Goal: Task Accomplishment & Management: Use online tool/utility

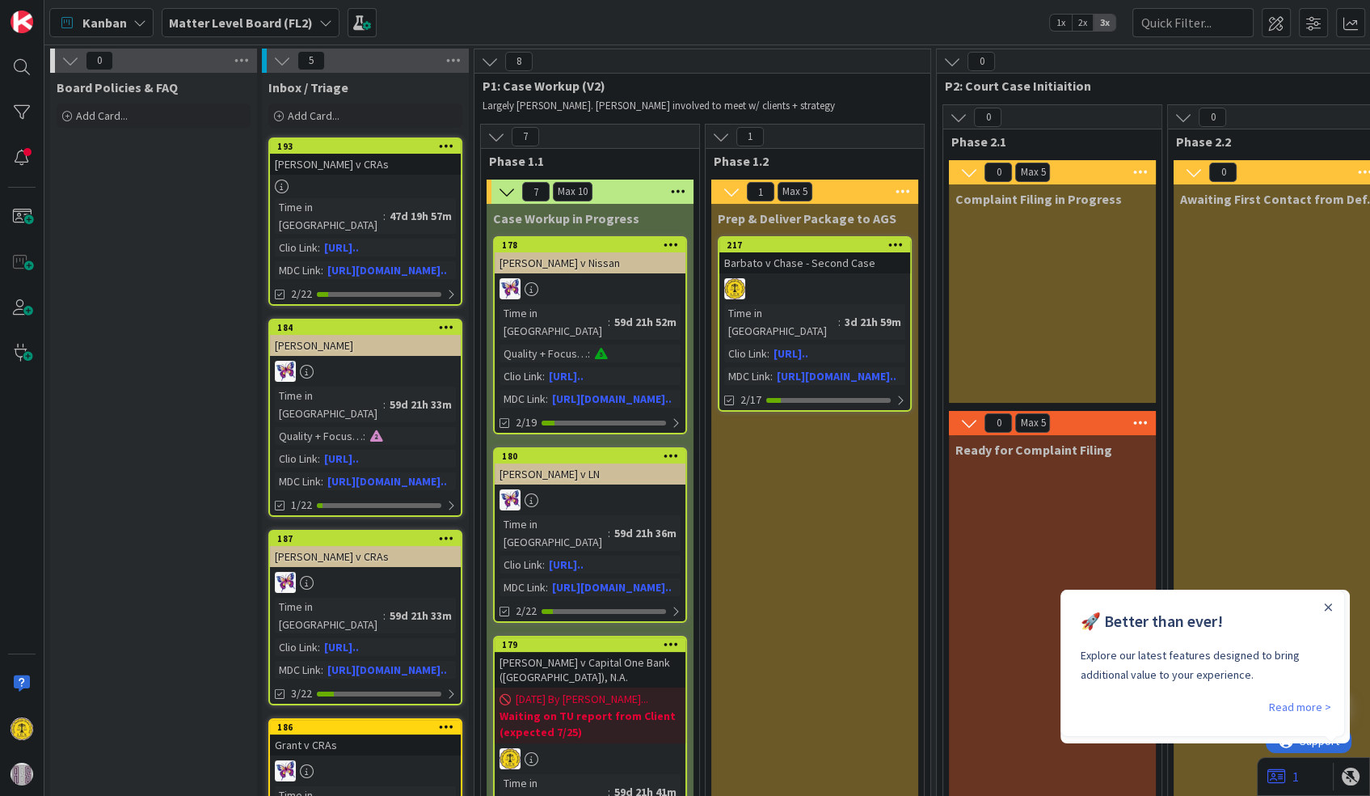
click at [309, 16] on div "Matter Level Board (FL2)" at bounding box center [251, 22] width 178 height 29
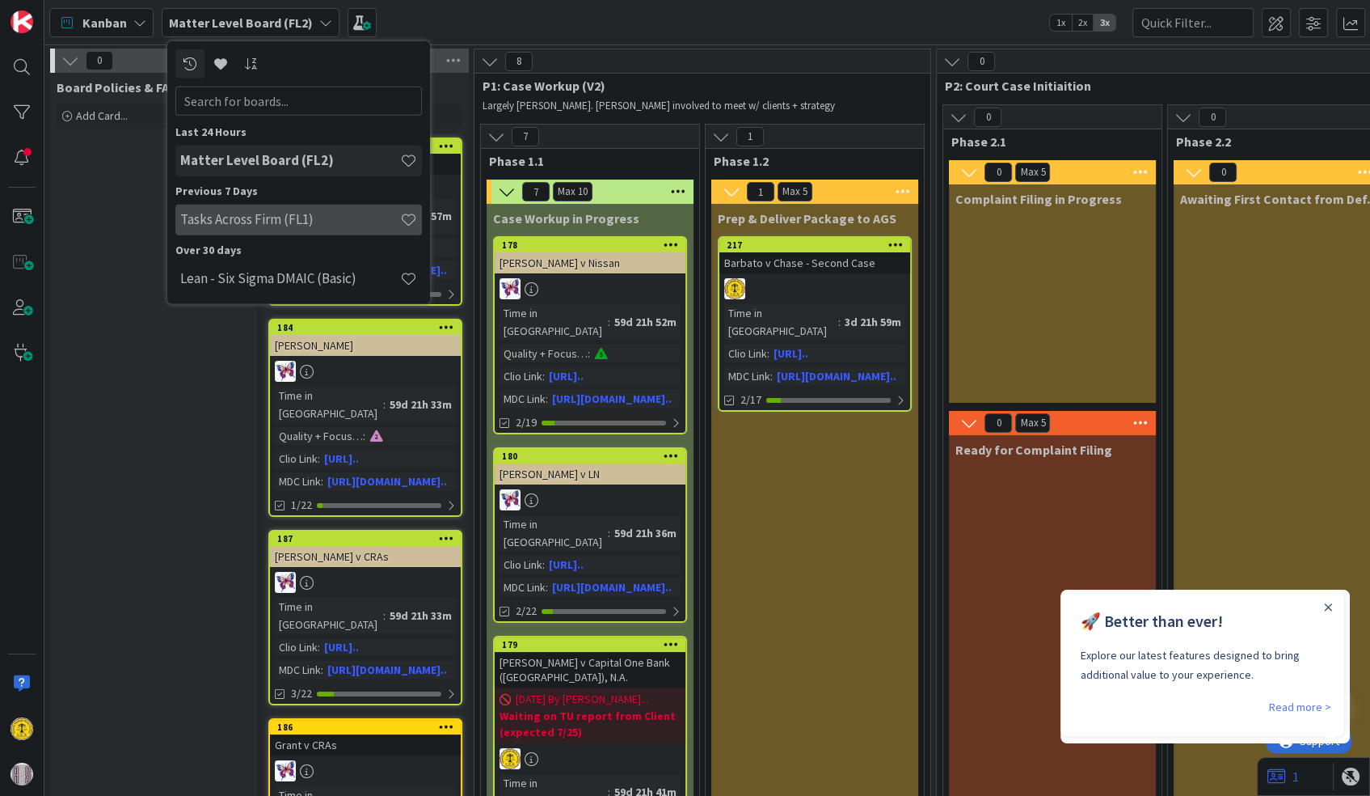
click at [264, 225] on h4 "Tasks Across Firm (FL1)" at bounding box center [290, 219] width 220 height 16
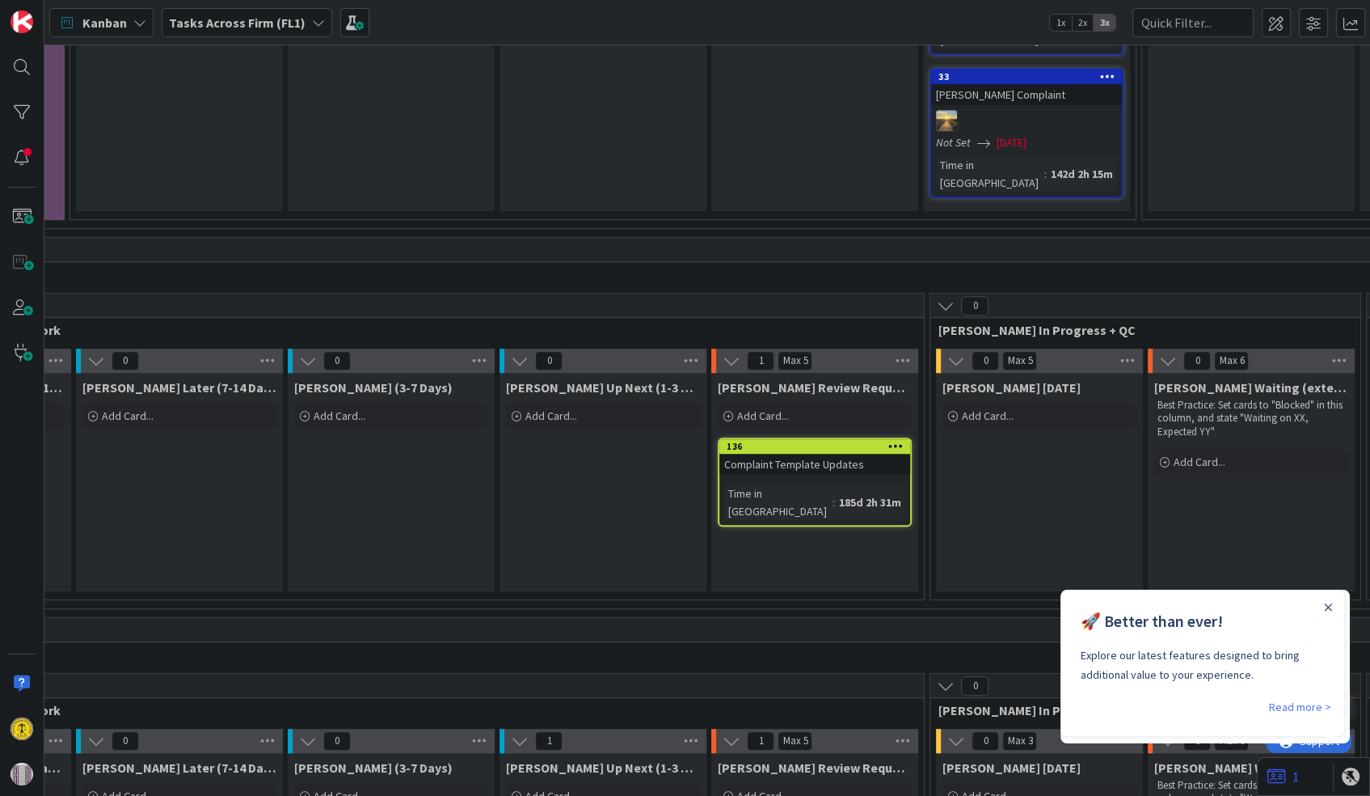
scroll to position [1166, 368]
click at [1322, 606] on div at bounding box center [1327, 605] width 13 height 13
click at [1328, 602] on icon "Close Announcement" at bounding box center [1327, 606] width 8 height 8
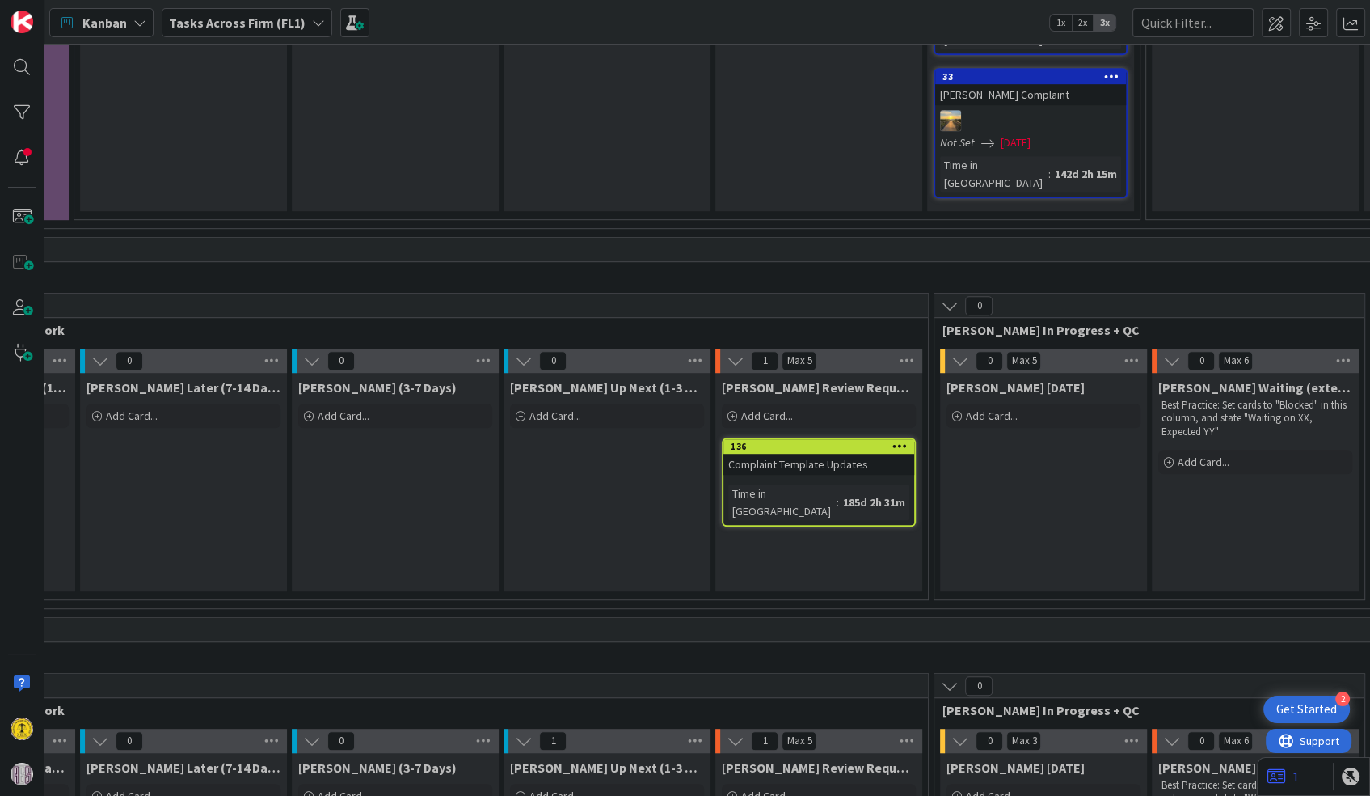
scroll to position [0, 0]
drag, startPoint x: 605, startPoint y: 588, endPoint x: 450, endPoint y: 600, distance: 154.9
click at [551, 788] on span "Add Card..." at bounding box center [556, 795] width 52 height 15
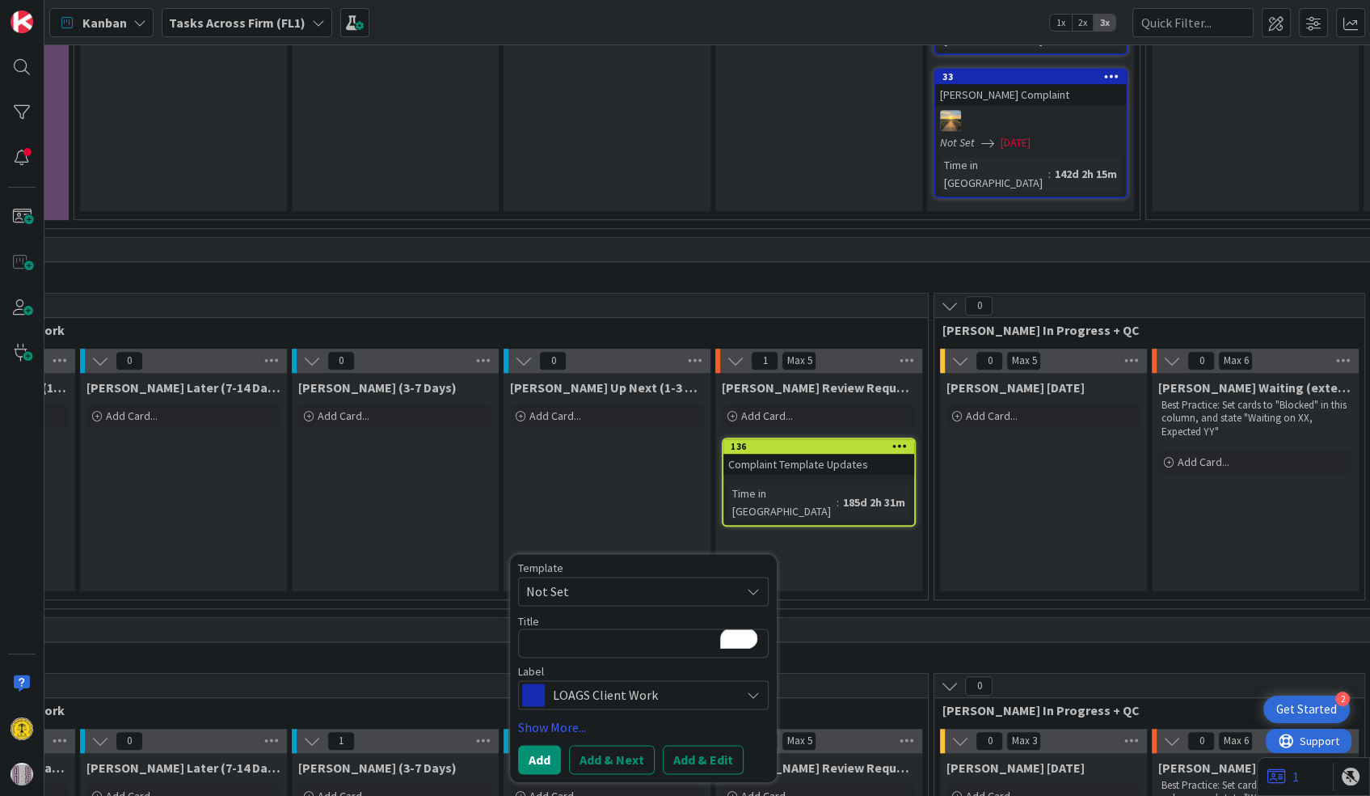
type textarea "x"
type textarea "J"
type textarea "x"
type textarea "[PERSON_NAME]"
type textarea "x"
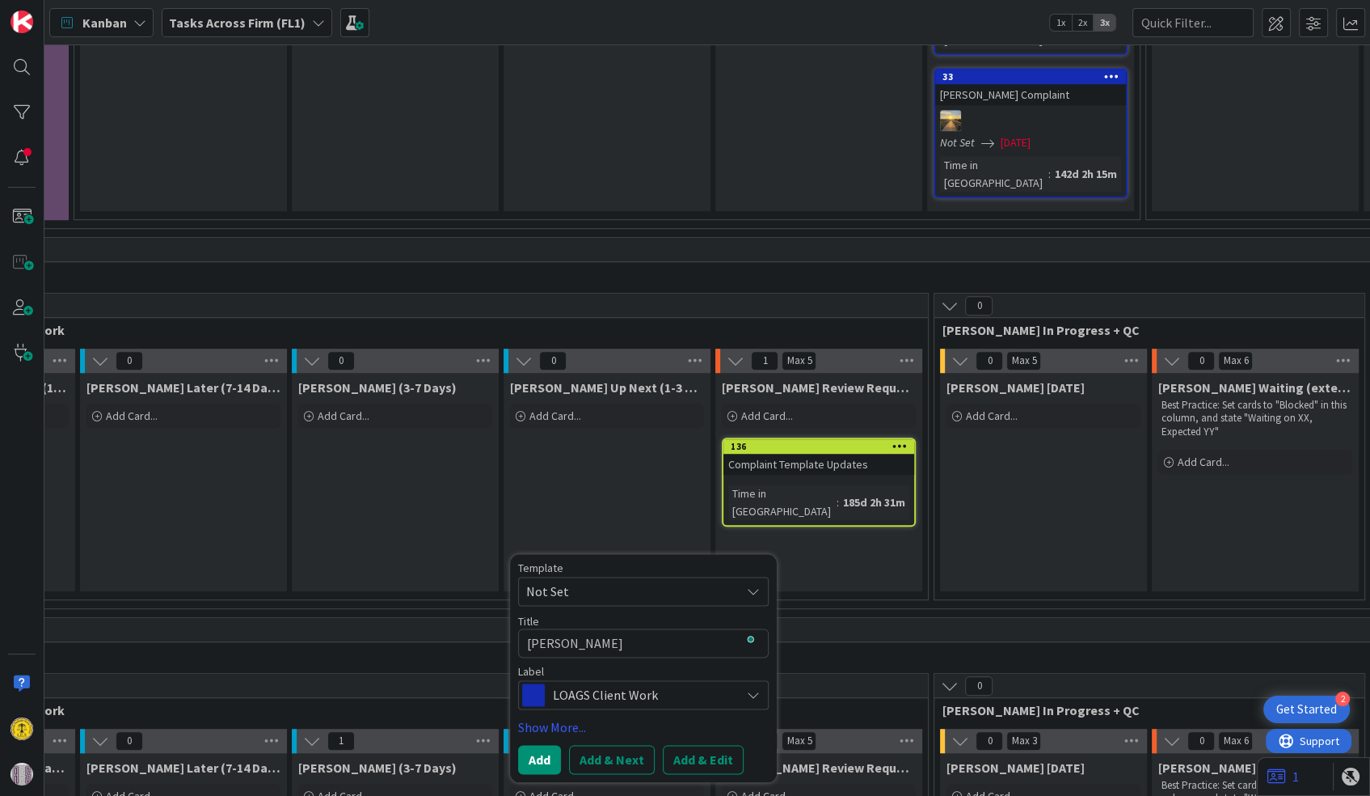
type textarea "Jag"
type textarea "x"
type textarea "Jago"
type textarea "x"
type textarea "Jagod"
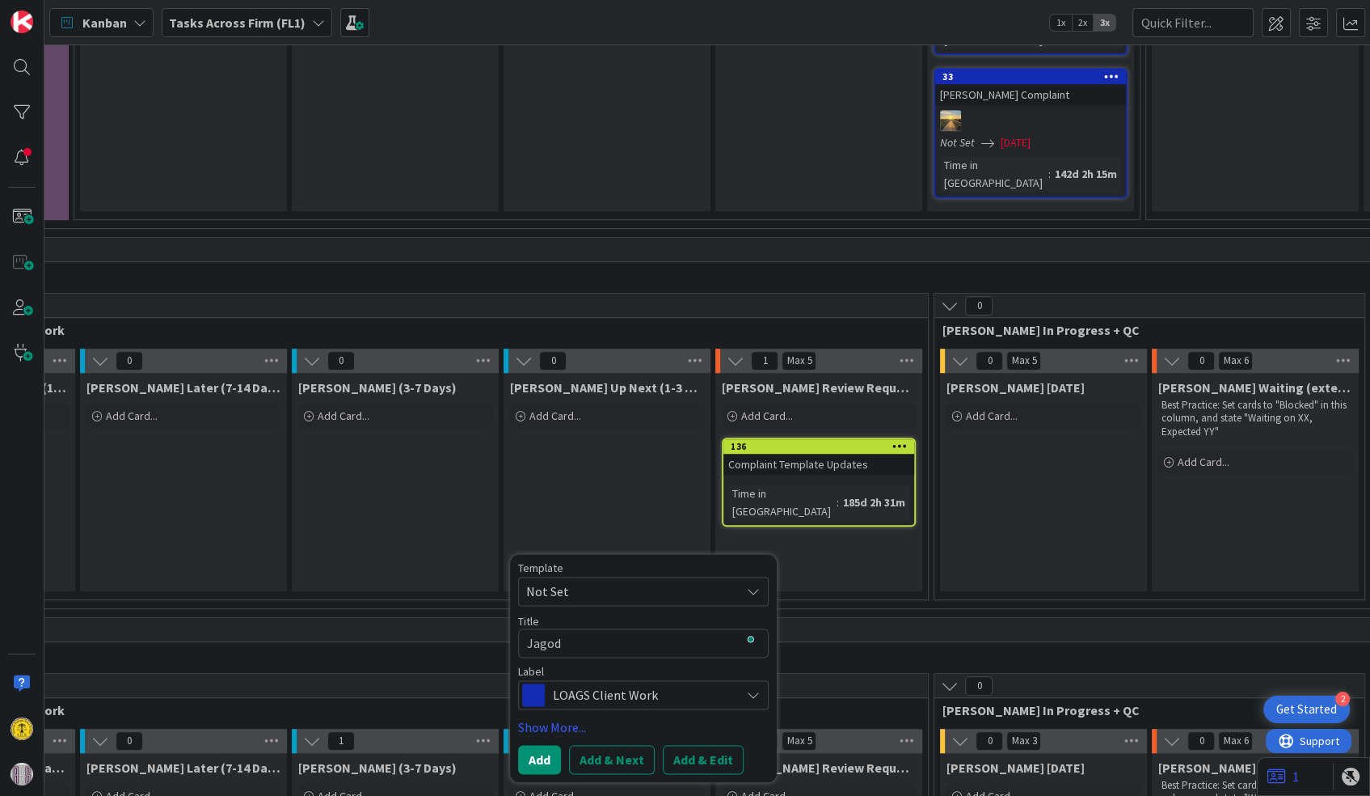
type textarea "x"
type textarea "Jagodz"
type textarea "x"
type textarea "Jagodzi"
type textarea "x"
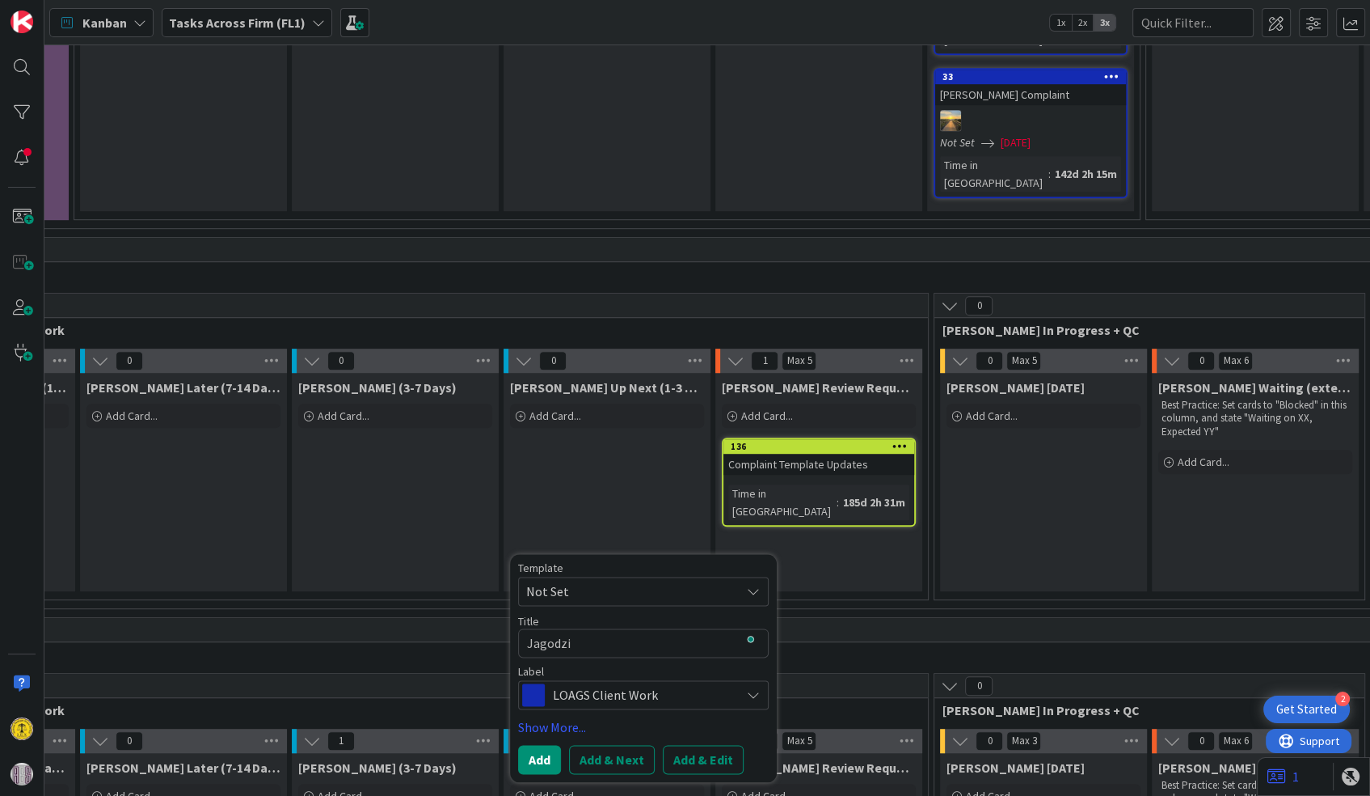
type textarea "Jagodzin"
type textarea "x"
type textarea "Jagodzins"
type textarea "x"
type textarea "Jagodzinsk"
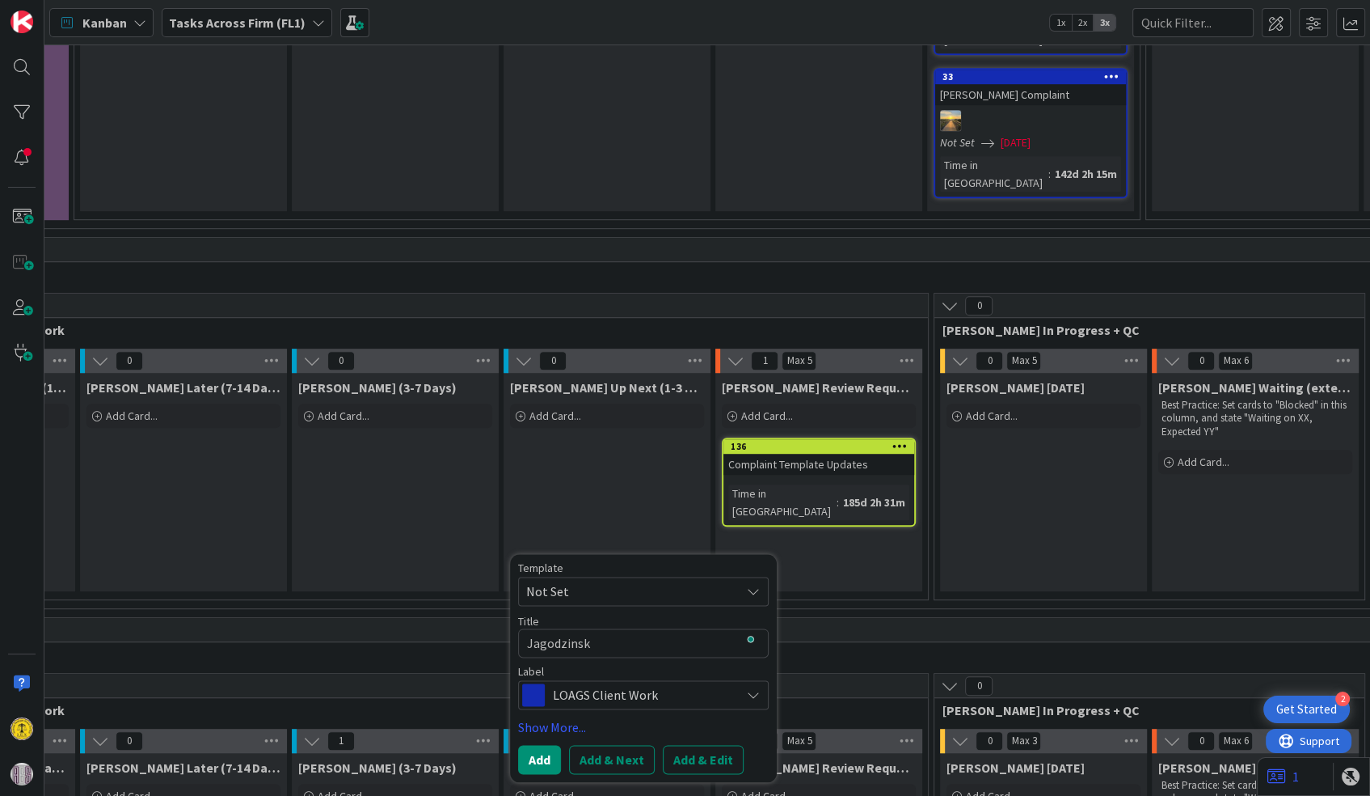
type textarea "x"
type textarea "[PERSON_NAME]"
type textarea "x"
type textarea "[PERSON_NAME]"
type textarea "x"
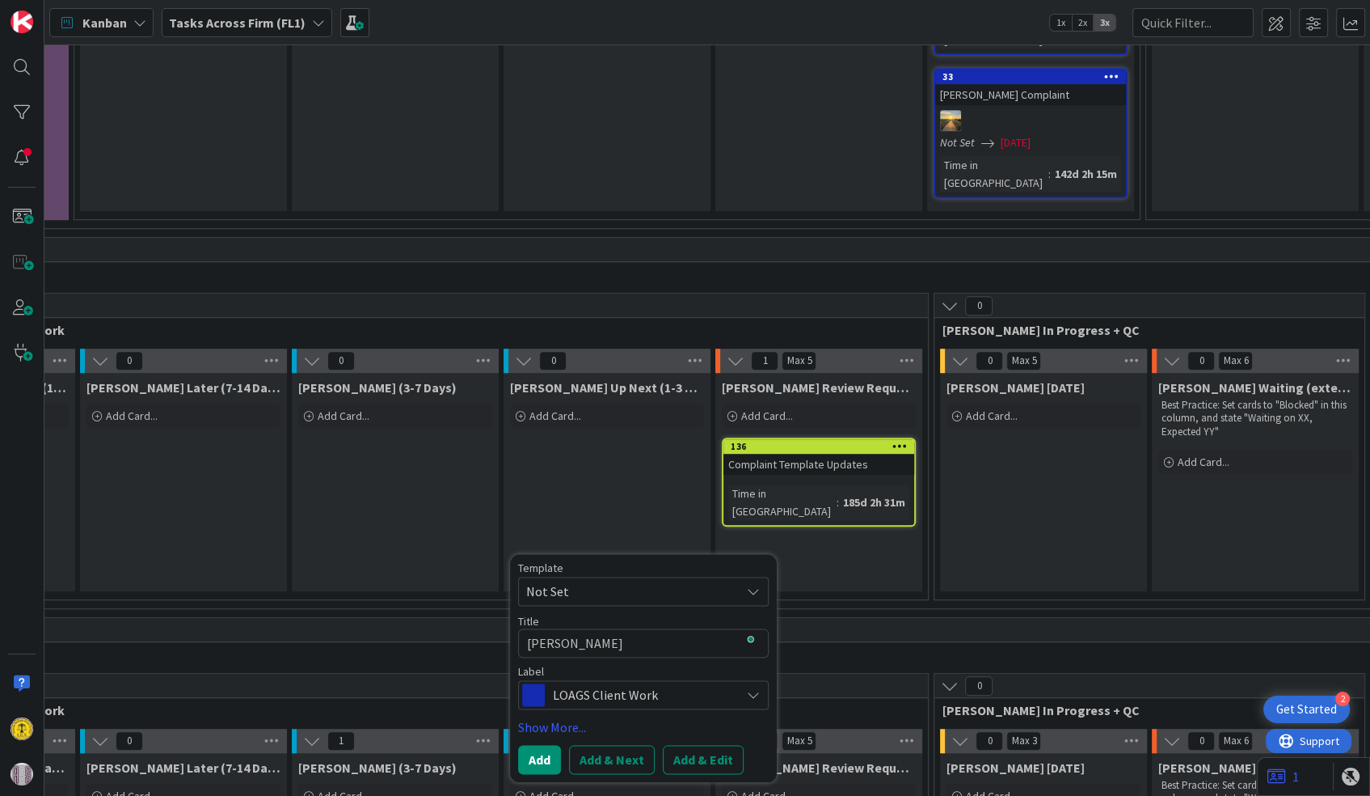
type textarea "[PERSON_NAME] -"
type textarea "x"
type textarea "[PERSON_NAME] -"
type textarea "x"
type textarea "[PERSON_NAME] - O"
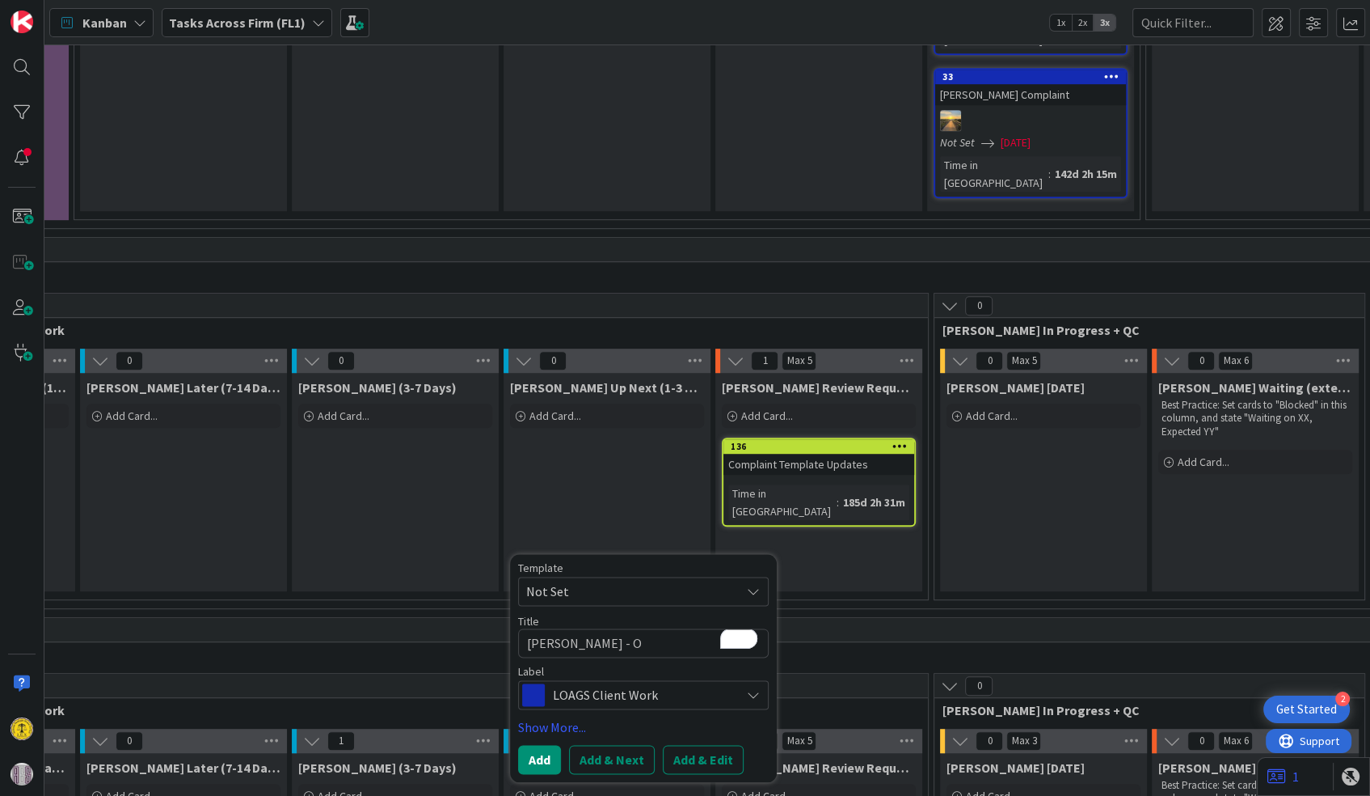
type textarea "x"
type textarea "[PERSON_NAME] - Op"
type textarea "x"
type textarea "[PERSON_NAME] - Opi"
type textarea "x"
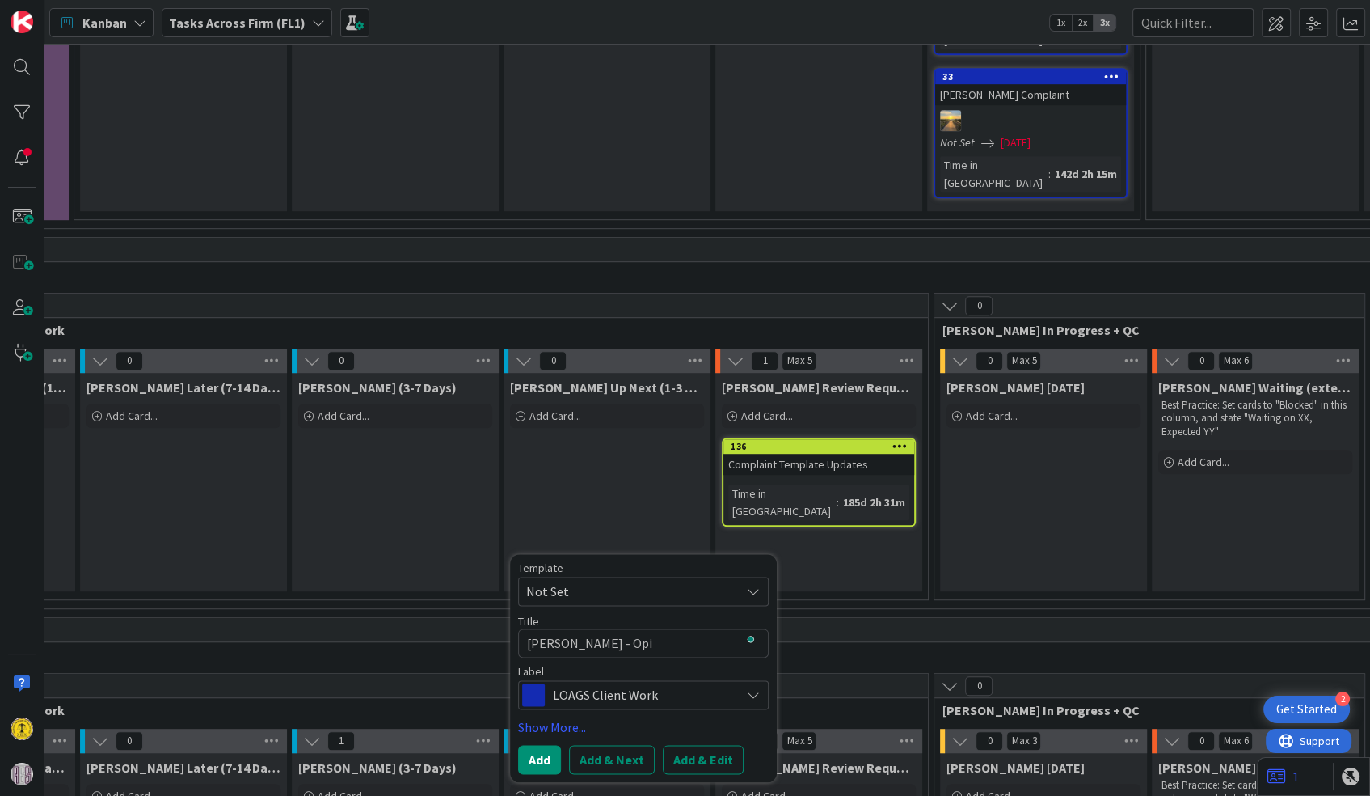
type textarea "[PERSON_NAME] - Opin"
type textarea "x"
type textarea "[PERSON_NAME] - Opini"
type textarea "x"
type textarea "[PERSON_NAME] - Opinio"
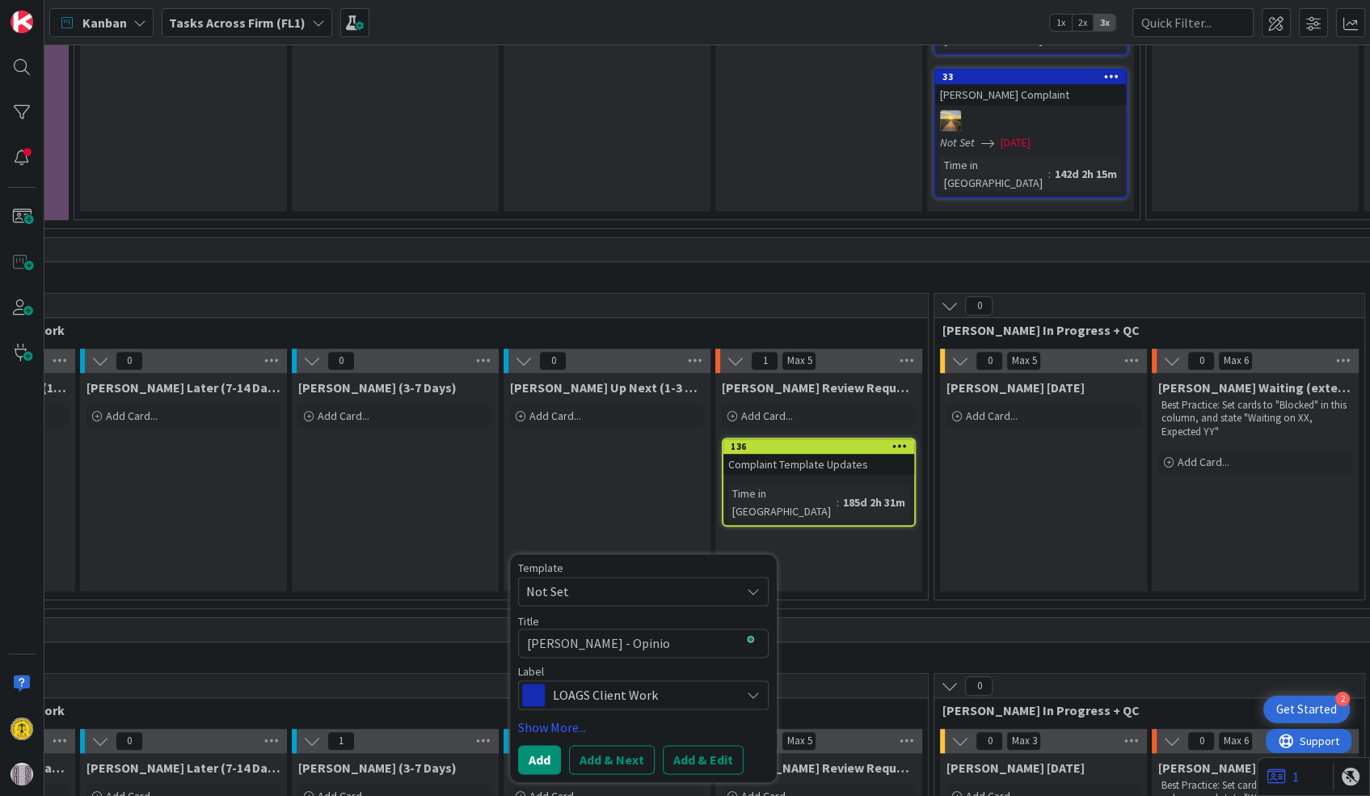
type textarea "x"
type textarea "[PERSON_NAME] - Opinion"
type textarea "x"
type textarea "[PERSON_NAME] - Opinion"
type textarea "x"
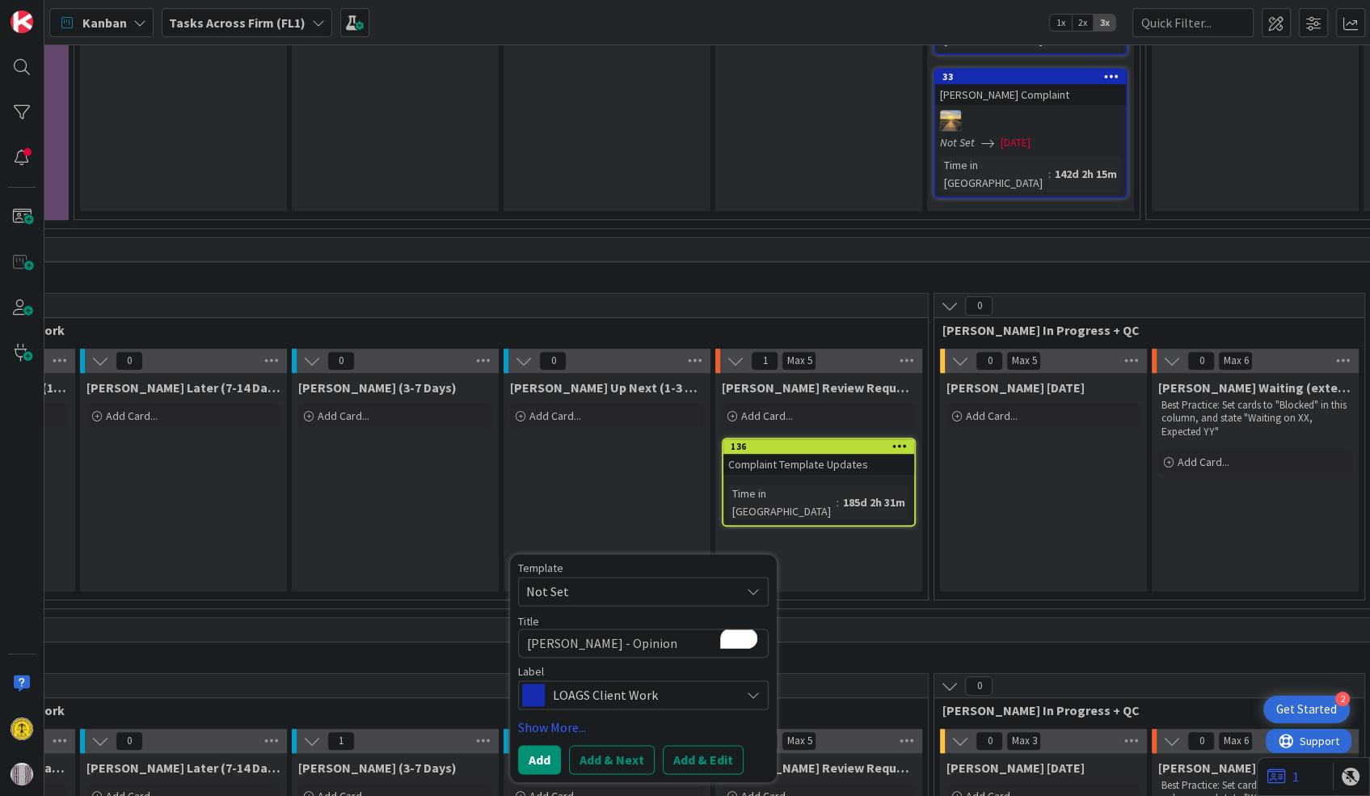
type textarea "[PERSON_NAME] - Opinion P"
type textarea "x"
type textarea "[PERSON_NAME] - Opinion Pu"
type textarea "x"
type textarea "[PERSON_NAME] - Opinion Puv"
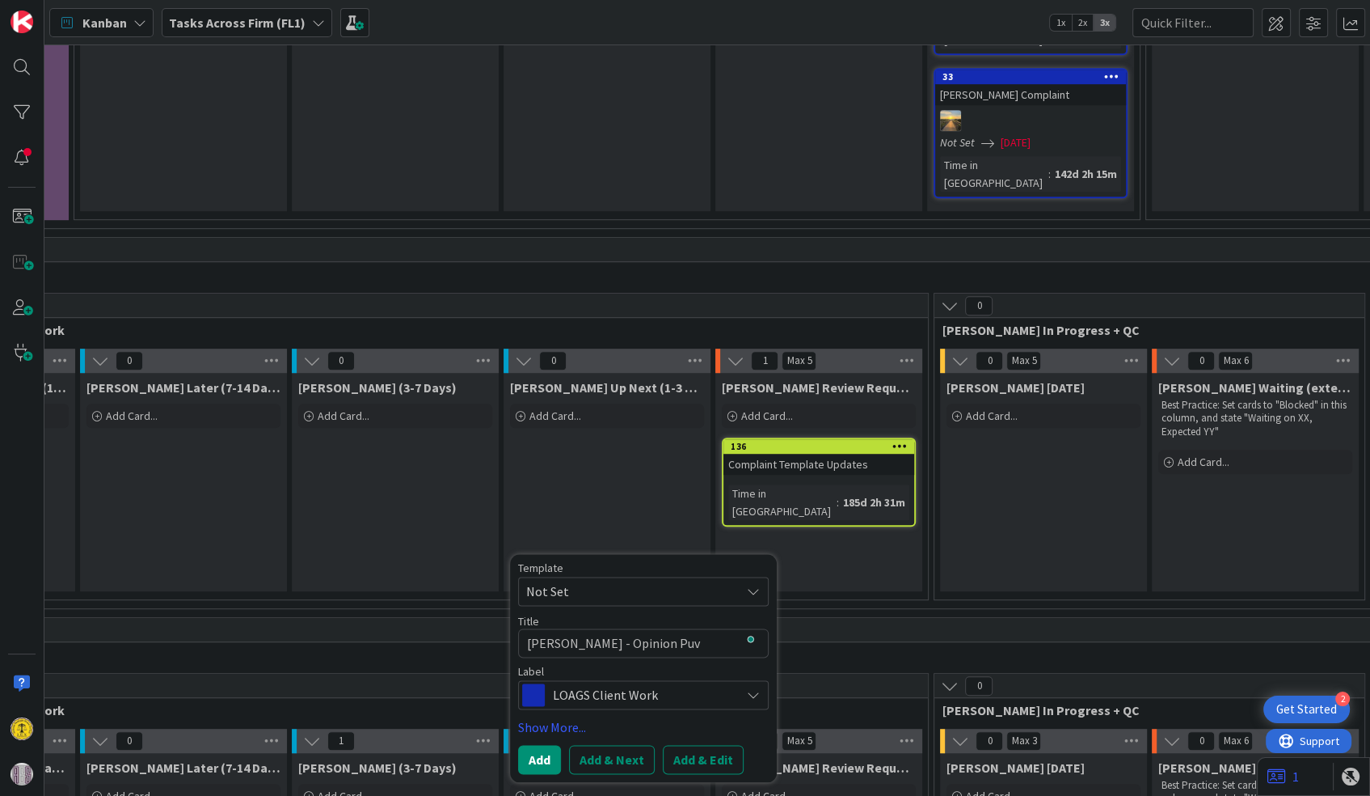
type textarea "x"
type textarea "[PERSON_NAME] - Opinion Pu"
type textarea "x"
type textarea "[PERSON_NAME] - Opinion P"
type textarea "x"
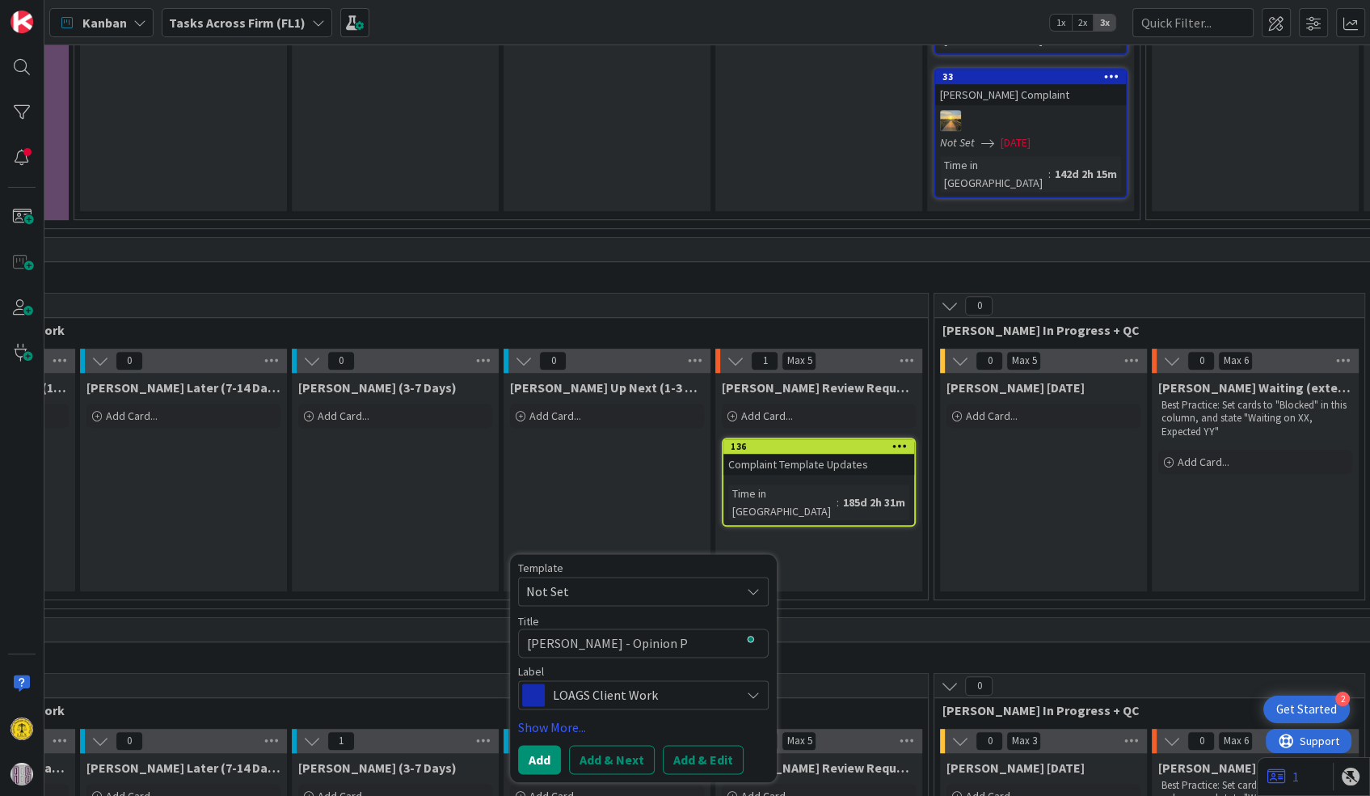
type textarea "[PERSON_NAME] - Opinion"
type textarea "x"
type textarea "[PERSON_NAME] - Opinion"
type textarea "x"
type textarea "[PERSON_NAME] - Opinio"
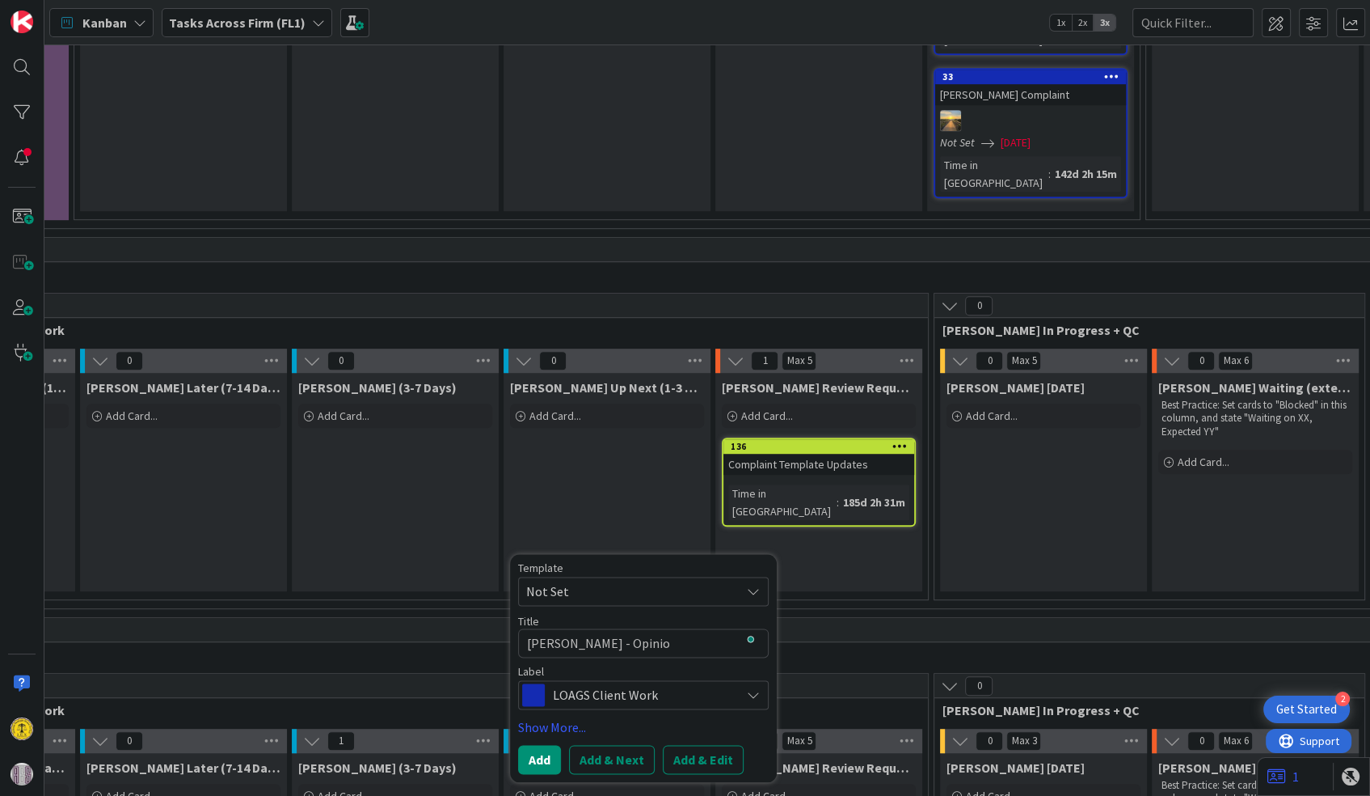
type textarea "x"
type textarea "[PERSON_NAME] - Opini"
type textarea "x"
type textarea "[PERSON_NAME] - Opin"
type textarea "x"
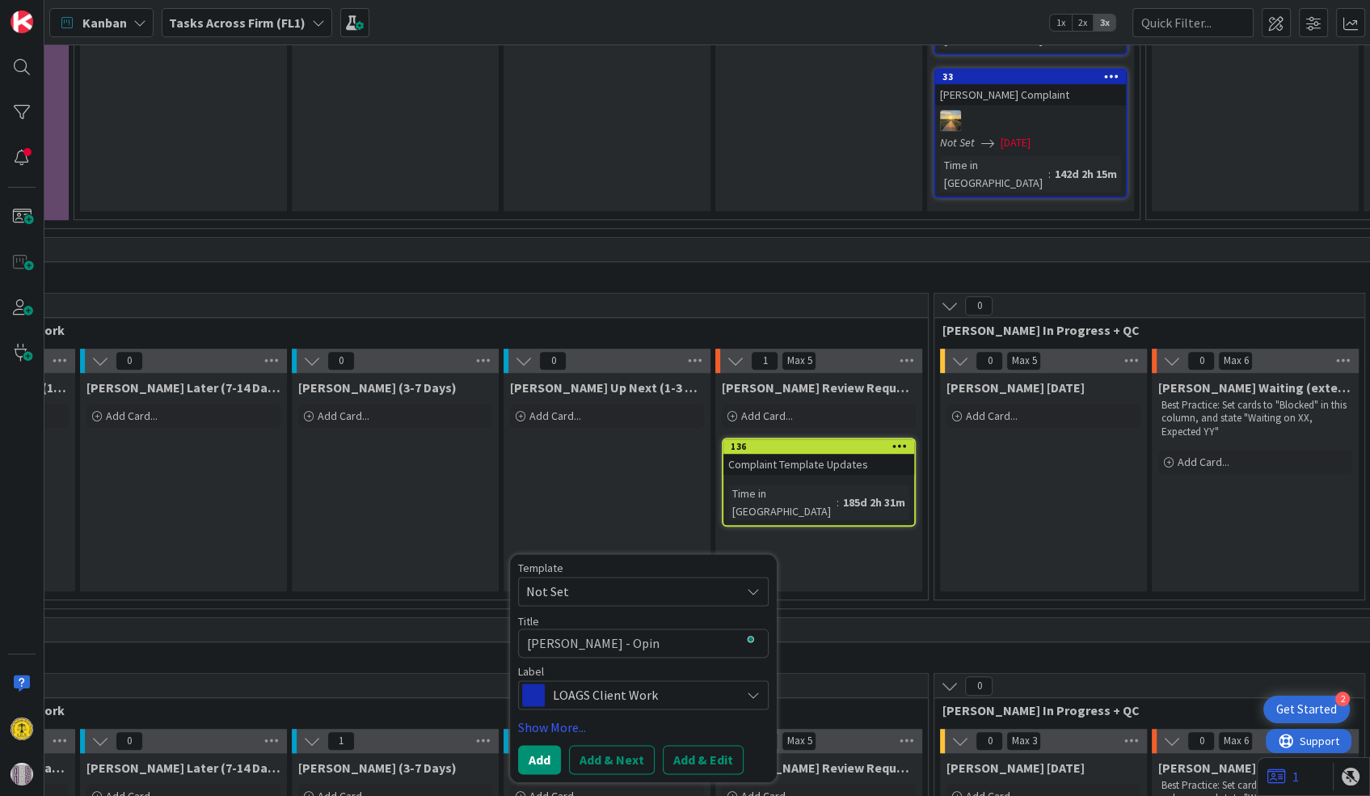
type textarea "[PERSON_NAME] - Opi"
type textarea "x"
type textarea "[PERSON_NAME] - Op"
type textarea "x"
type textarea "[PERSON_NAME] - O"
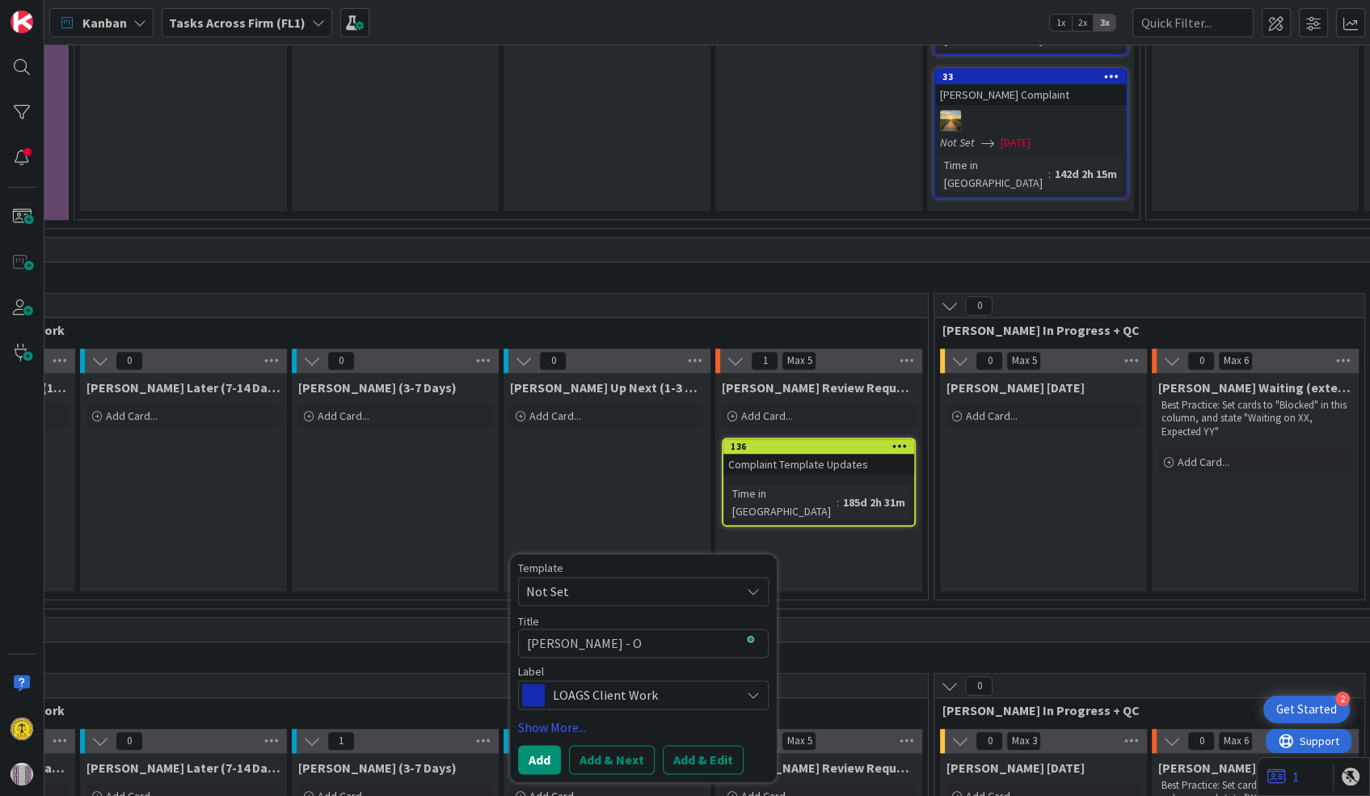
type textarea "x"
type textarea "[PERSON_NAME] -"
type textarea "x"
type textarea "[PERSON_NAME] - Wo"
type textarea "x"
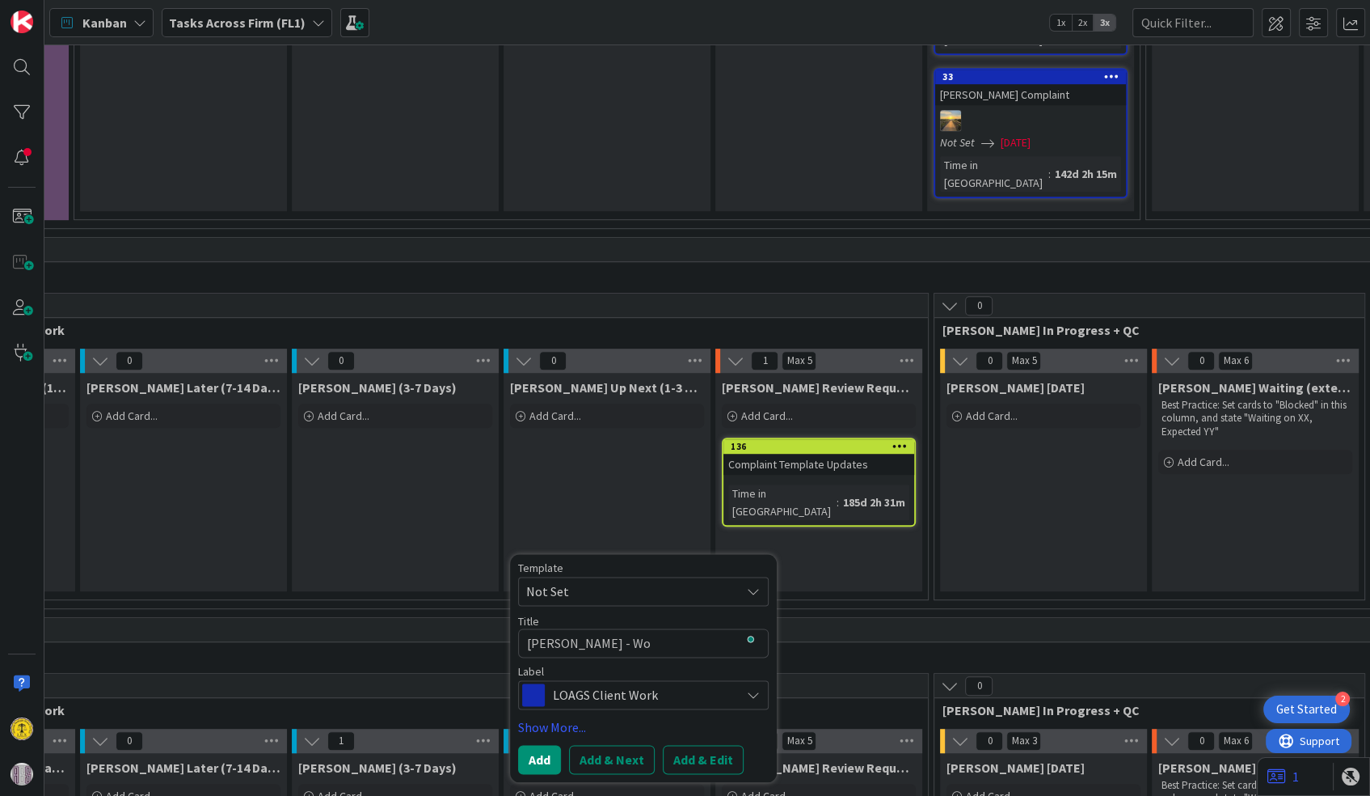
type textarea "[PERSON_NAME] - Wor"
type textarea "x"
type textarea "[PERSON_NAME] - Work"
type textarea "x"
type textarea "[PERSON_NAME] - Worki"
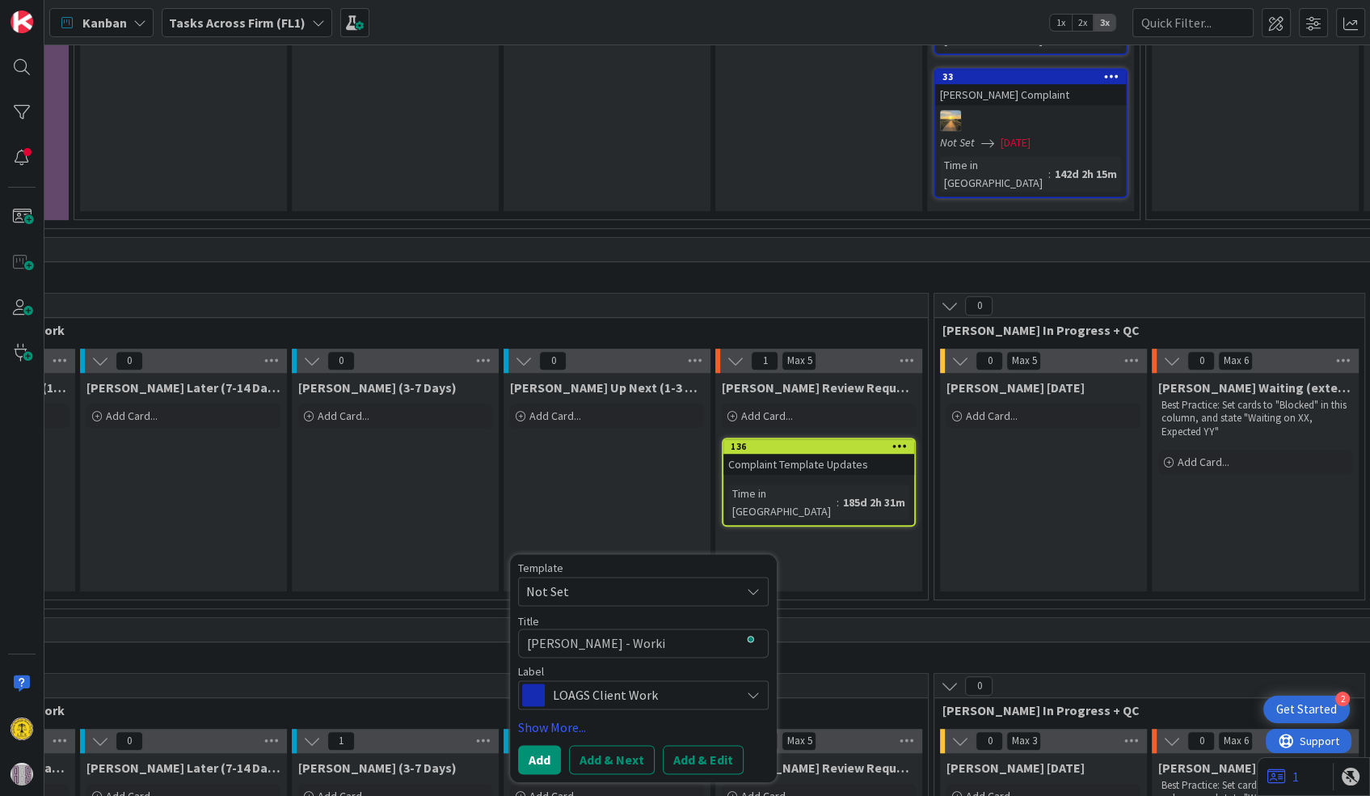
type textarea "x"
type textarea "[PERSON_NAME] - Workin"
type textarea "x"
type textarea "[PERSON_NAME] - Working"
type textarea "x"
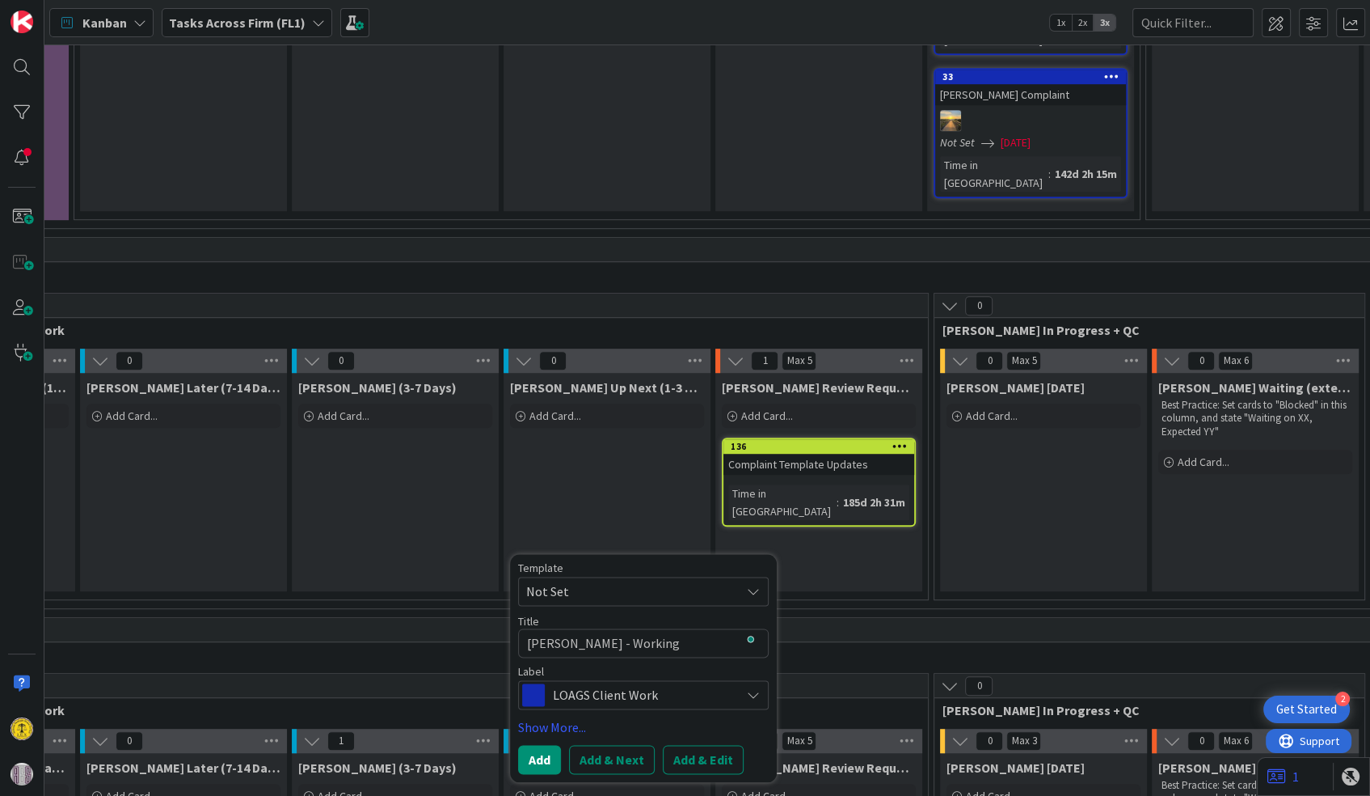
type textarea "[PERSON_NAME] - Working"
type textarea "x"
type textarea "[PERSON_NAME] - Working t"
type textarea "x"
type textarea "[PERSON_NAME] - Working to"
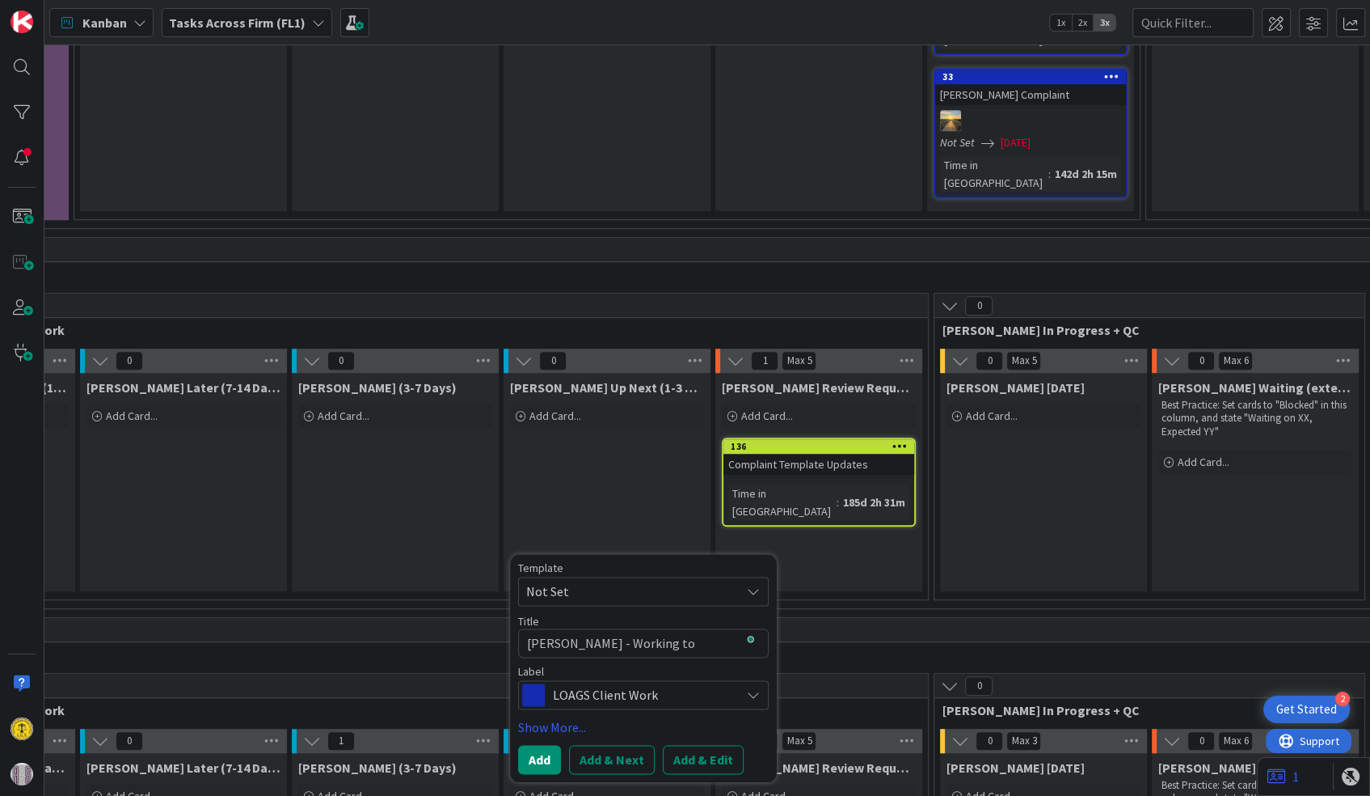
type textarea "x"
type textarea "[PERSON_NAME] - Working to"
type textarea "x"
type textarea "[PERSON_NAME] - Working to g"
type textarea "x"
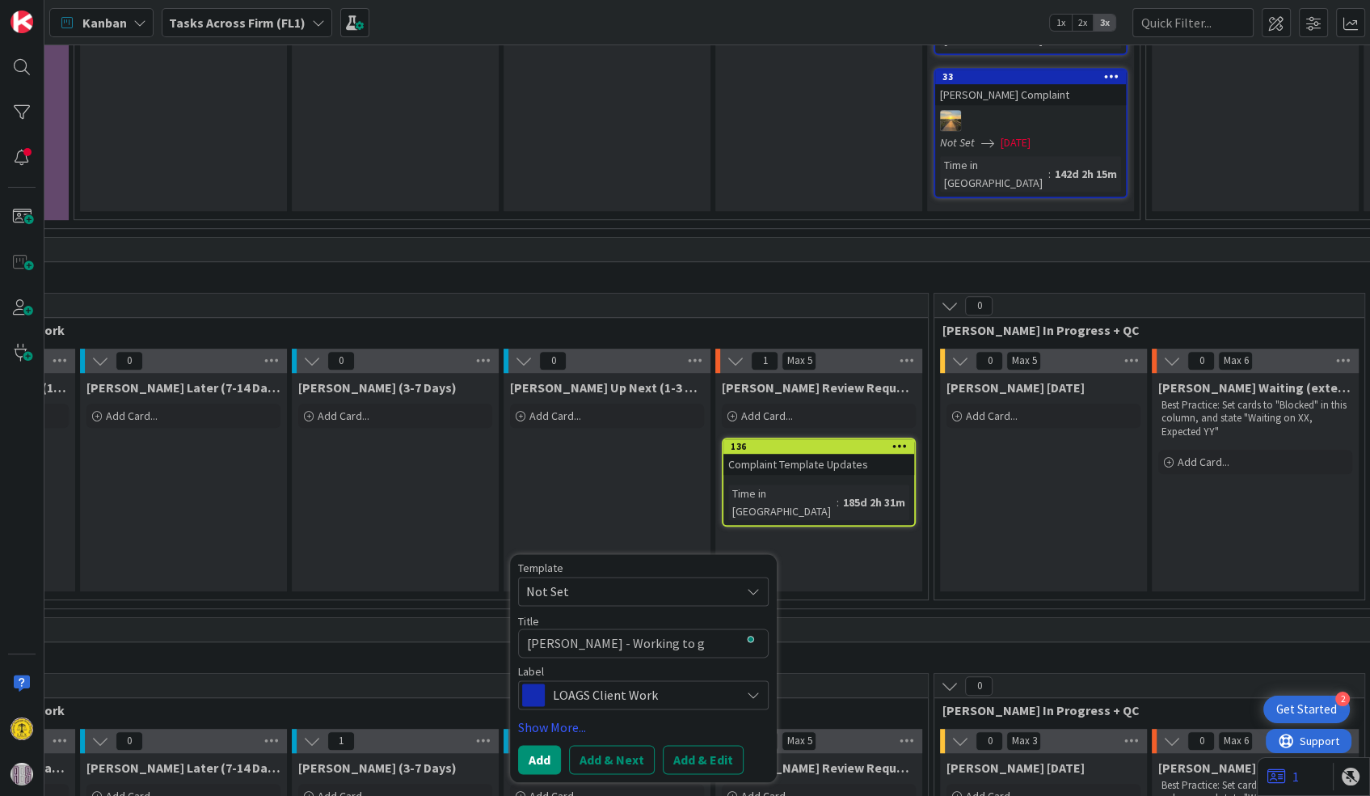
type textarea "[PERSON_NAME] - Working to ge"
type textarea "x"
type textarea "[PERSON_NAME] - Working to get"
type textarea "x"
type textarea "[PERSON_NAME] - Working to get"
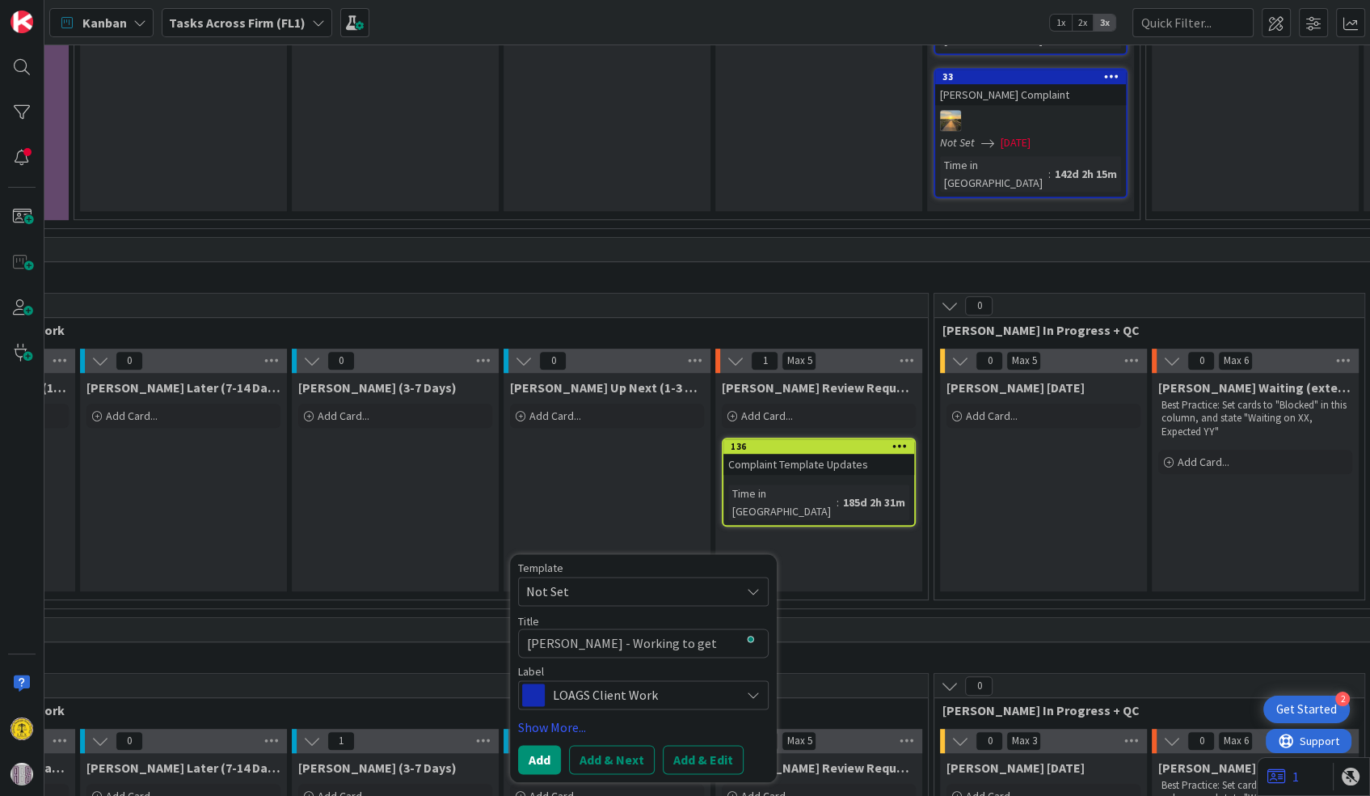
type textarea "x"
type textarea "[PERSON_NAME] - Working to get t"
type textarea "x"
type textarea "[PERSON_NAME] - Working to get th"
type textarea "x"
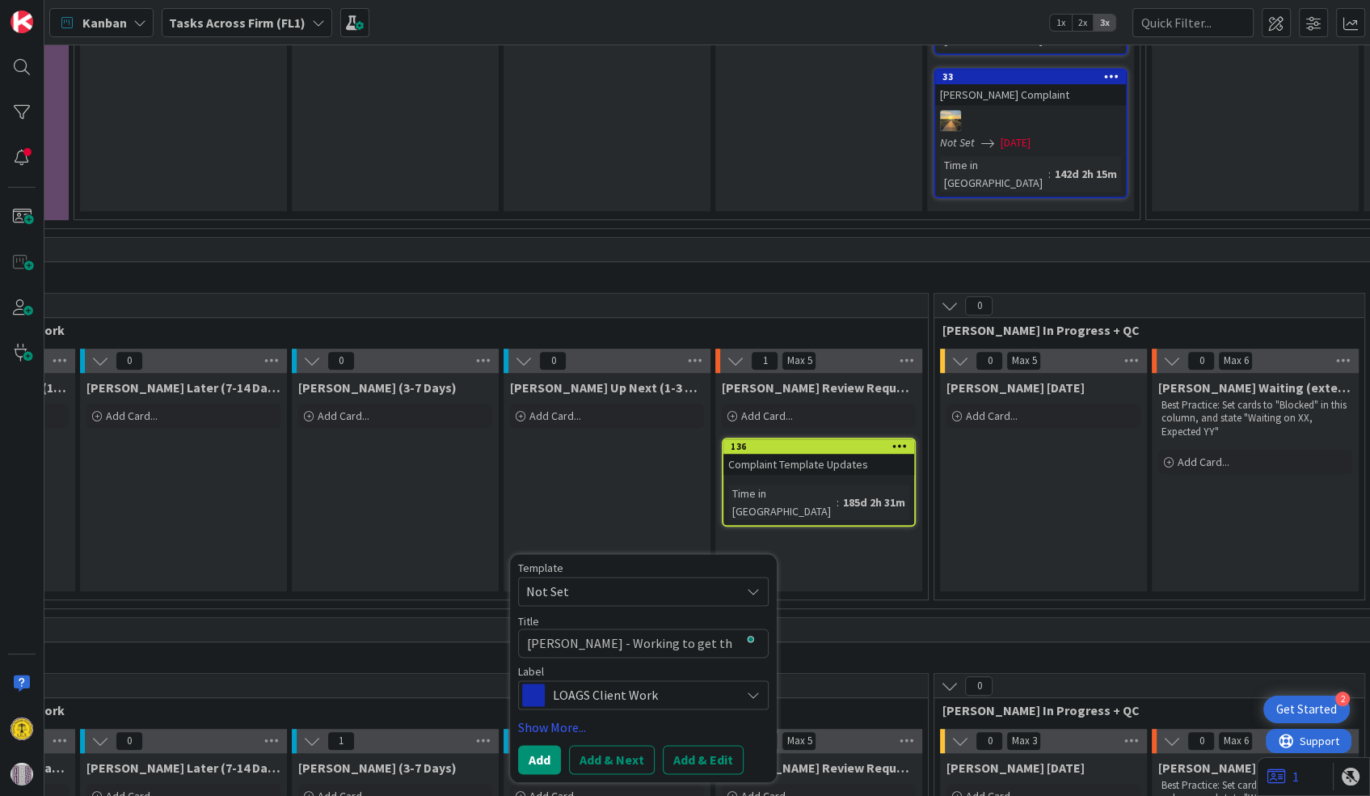
type textarea "[PERSON_NAME] - Working to get the"
type textarea "x"
type textarea "[PERSON_NAME] - Working to get the"
type textarea "x"
type textarea "[PERSON_NAME] - Working to get the C"
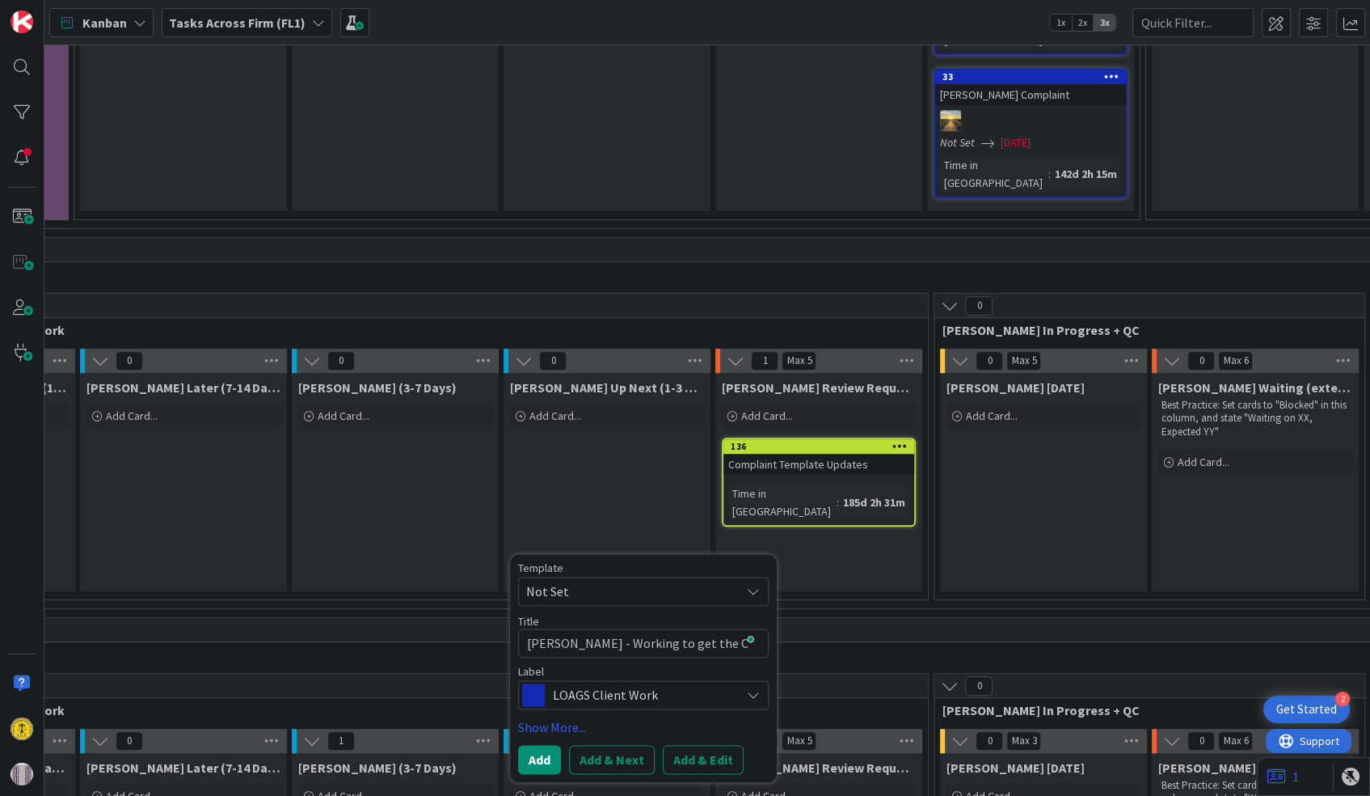
type textarea "x"
type textarea "[PERSON_NAME] - Working to get the Co"
type textarea "x"
type textarea "[PERSON_NAME] - Working to get the Cou"
type textarea "x"
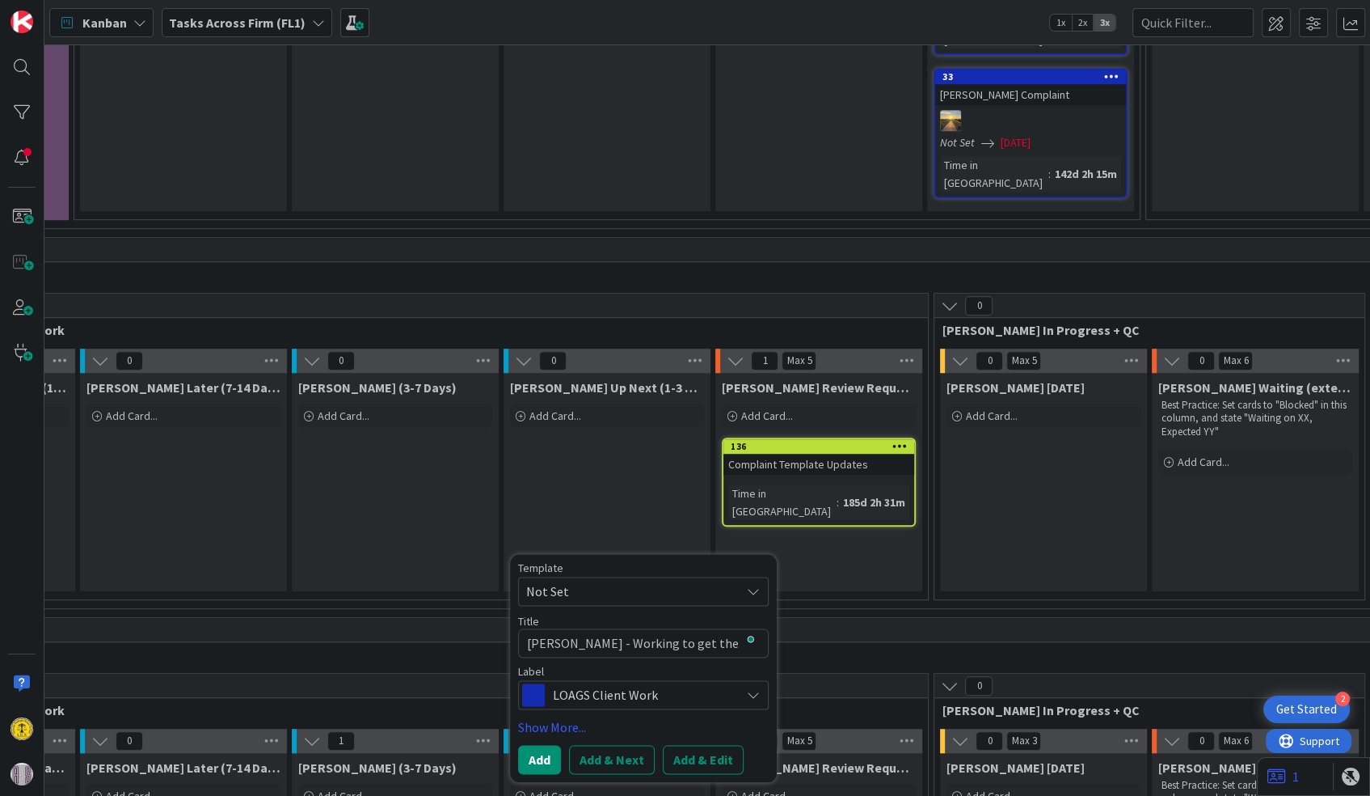
type textarea "[PERSON_NAME] - Working to get the Cour"
type textarea "x"
type textarea "[PERSON_NAME] - Working to get the Court"
type textarea "x"
type textarea "[PERSON_NAME] - Working to get the Court'"
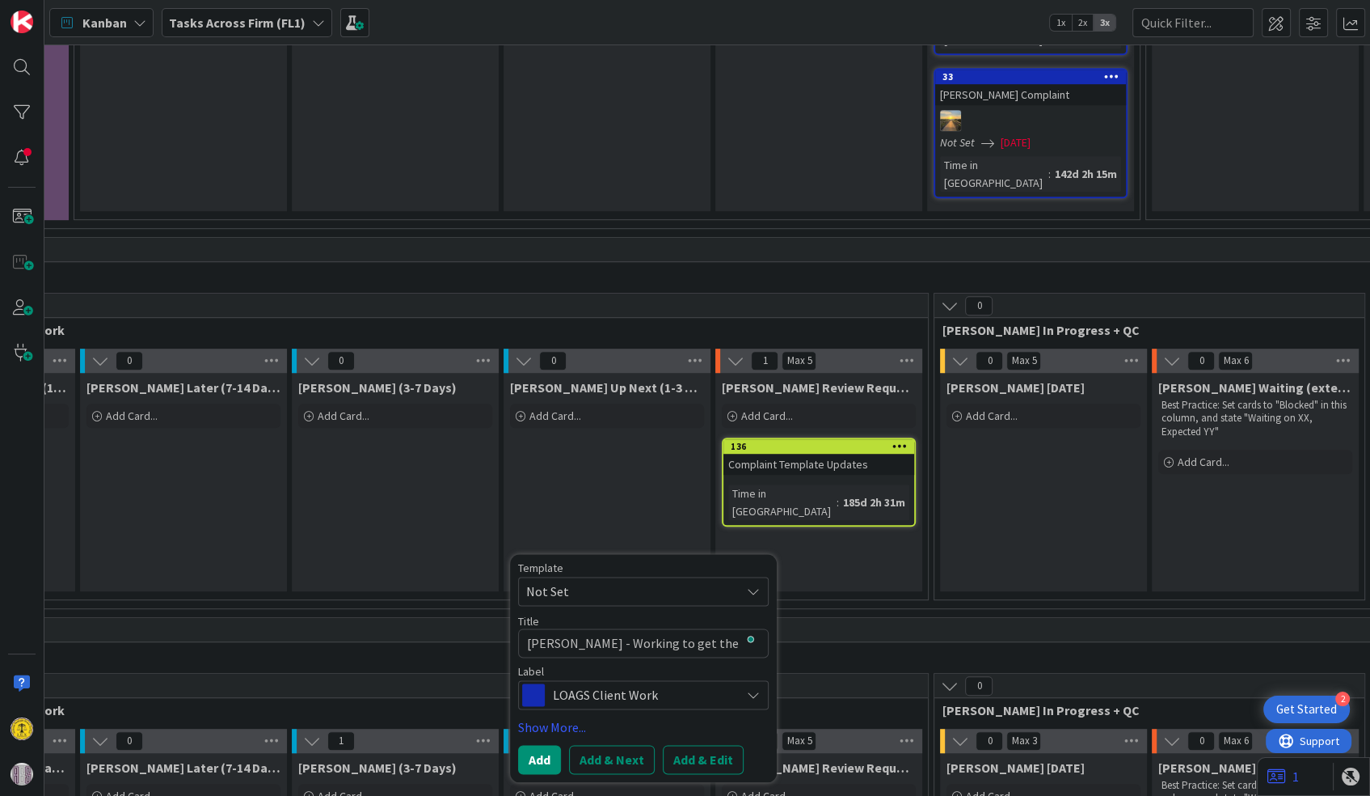
type textarea "x"
type textarea "[PERSON_NAME] - Working to get the Court's"
type textarea "x"
type textarea "[PERSON_NAME] - Working to get the Court's"
type textarea "x"
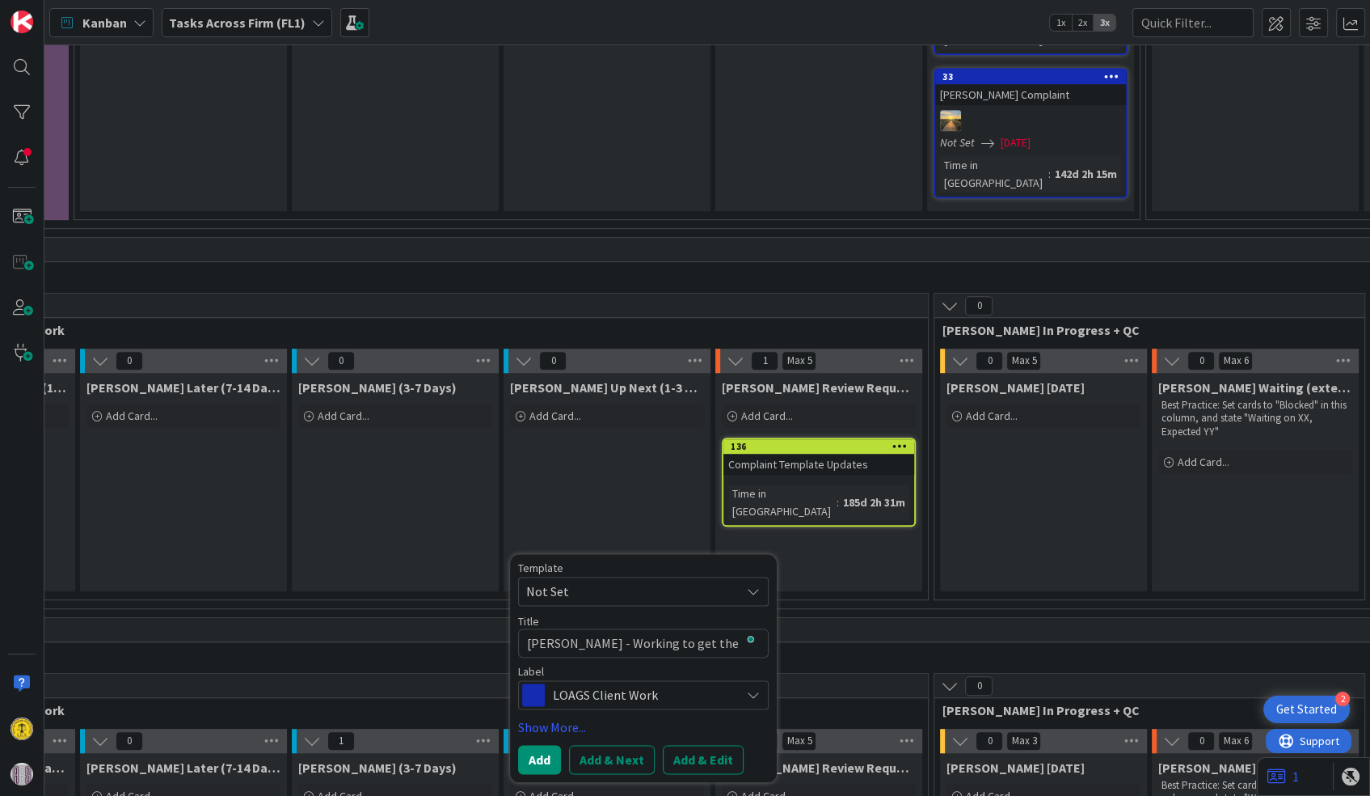
type textarea "[PERSON_NAME] - Working to get the Court's o"
type textarea "x"
type textarea "[PERSON_NAME] - Working to get the Court's op"
type textarea "x"
type textarea "[PERSON_NAME] - Working to get the Court's opi"
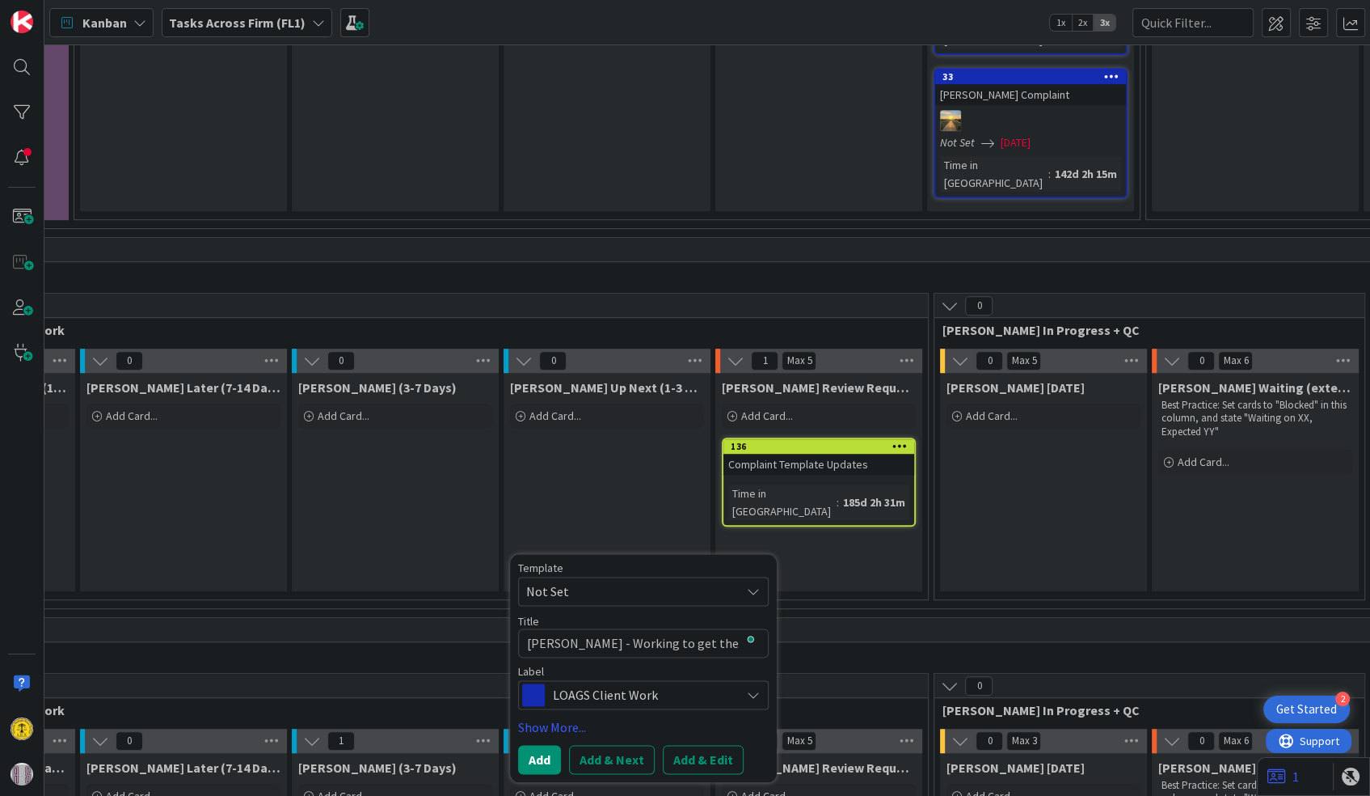
type textarea "x"
type textarea "[PERSON_NAME] - Working to get the Court's opin"
type textarea "x"
type textarea "[PERSON_NAME] - Working to get the Court's opini"
type textarea "x"
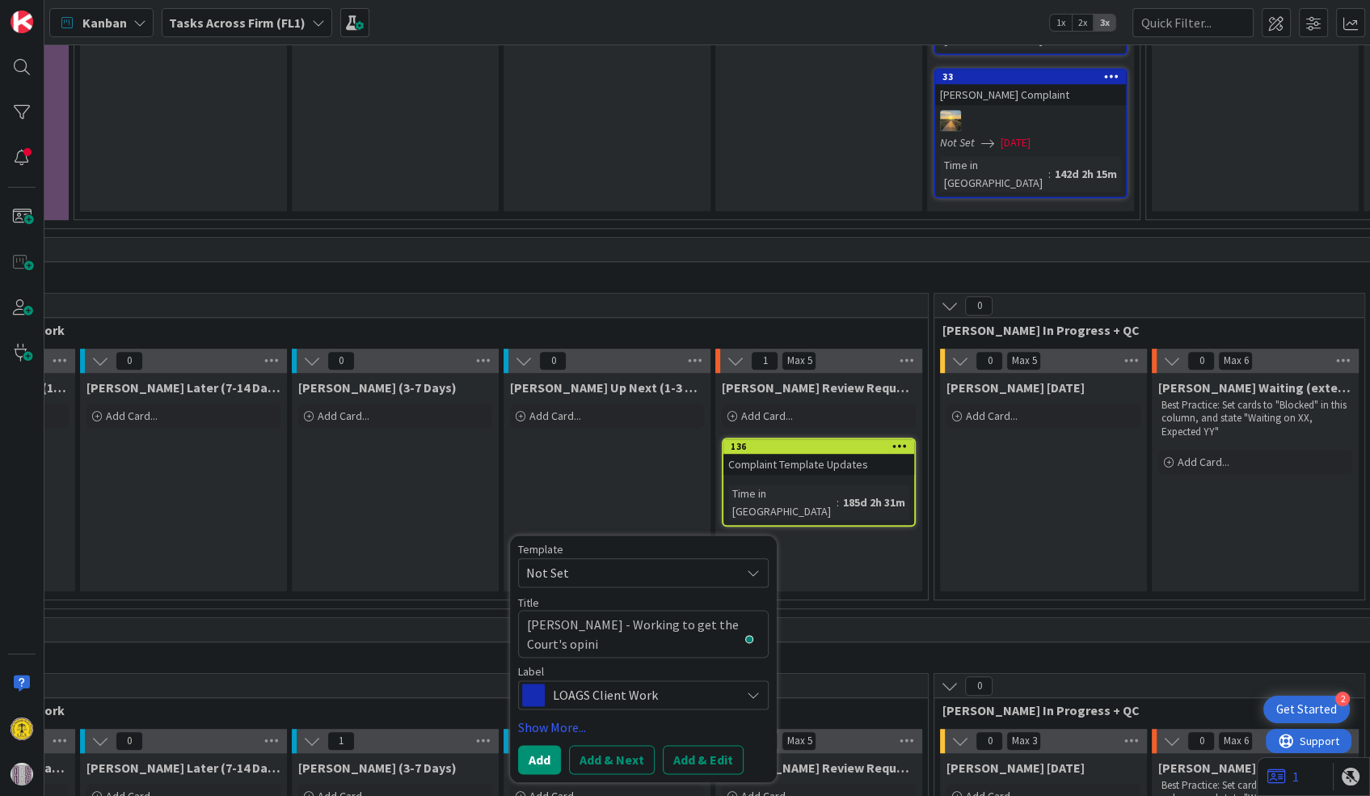
type textarea "[PERSON_NAME] - Working to get the Court's opinio"
type textarea "x"
type textarea "[PERSON_NAME] - Working to get the Court's opinion"
type textarea "x"
type textarea "[PERSON_NAME] - Working to get the Court's opinion"
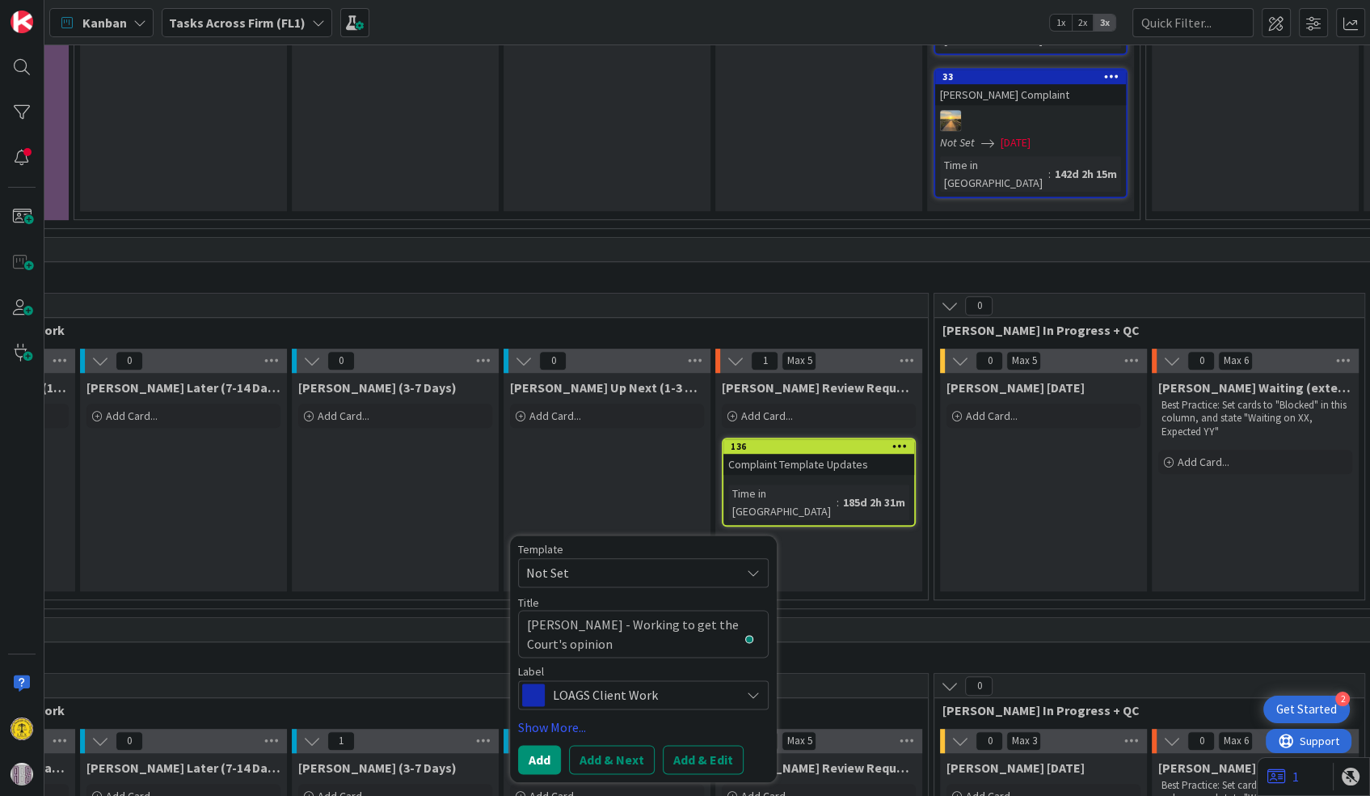
type textarea "x"
type textarea "[PERSON_NAME] - Working to get the Court's opinion p"
type textarea "x"
type textarea "[PERSON_NAME] - Working to get the Court's opinion pu"
type textarea "x"
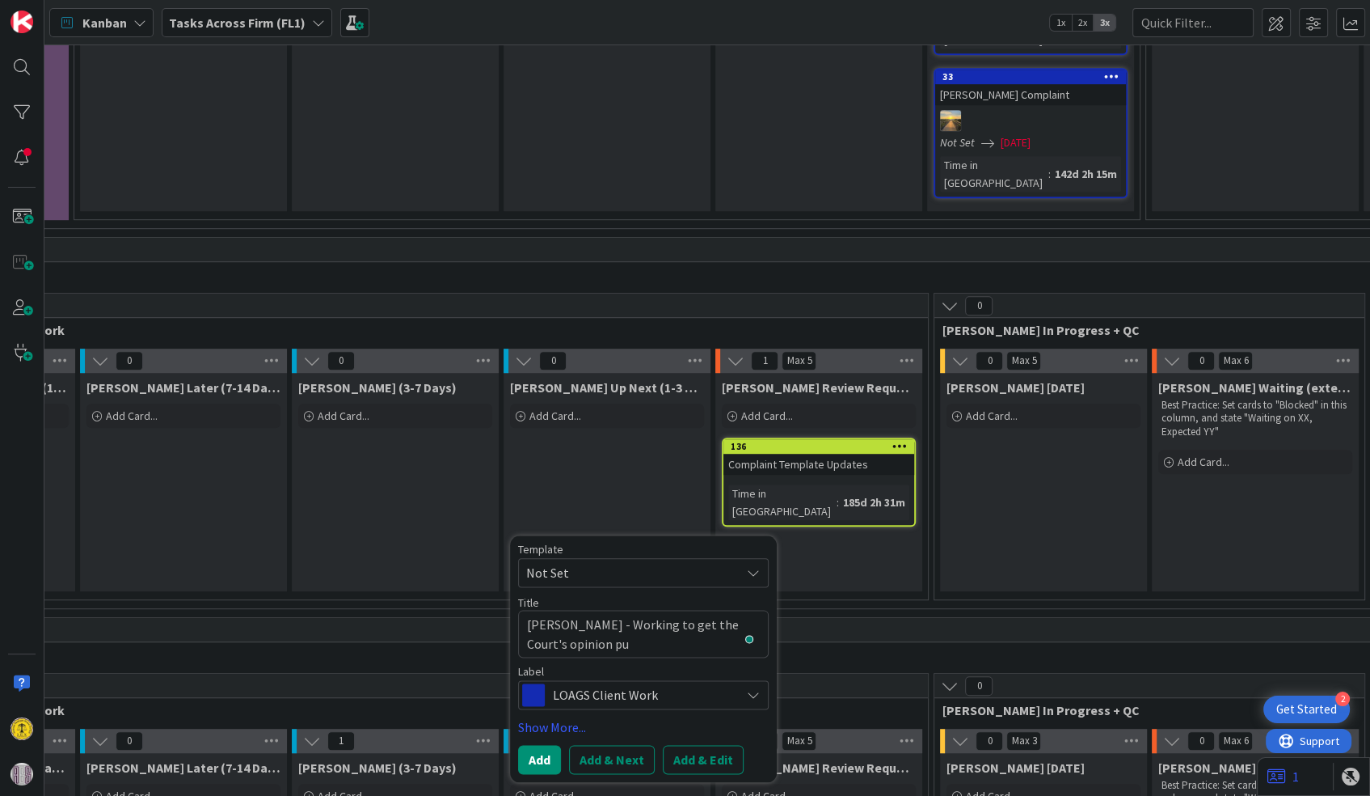
type textarea "[PERSON_NAME] - Working to get the Court's opinion pub"
type textarea "x"
type textarea "[PERSON_NAME] - Working to get the Court's opinion publ"
type textarea "x"
type textarea "[PERSON_NAME] - Working to get the Court's opinion publi"
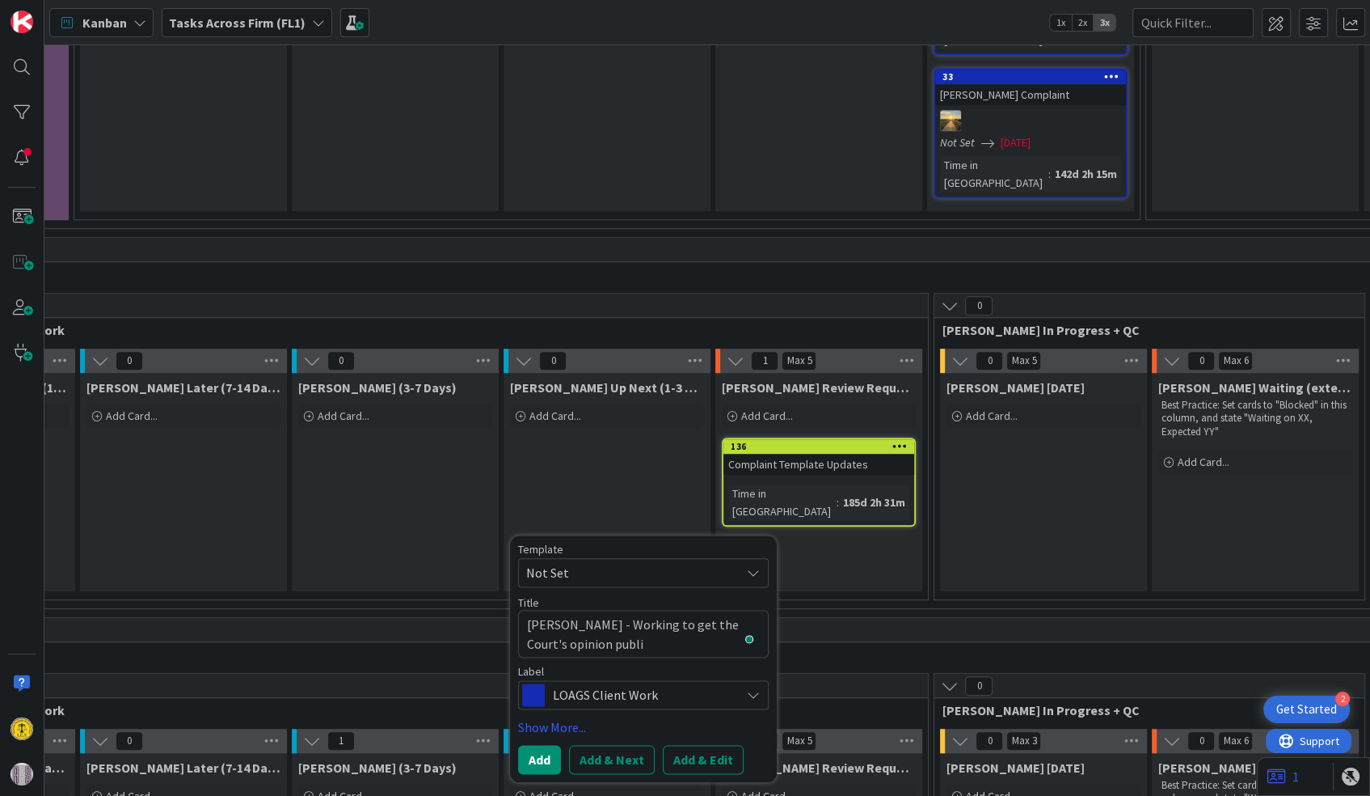
type textarea "x"
type textarea "[PERSON_NAME] - Working to get the Court's opinion publis"
type textarea "x"
type textarea "[PERSON_NAME] - Working to get the Court's opinion publish"
type textarea "x"
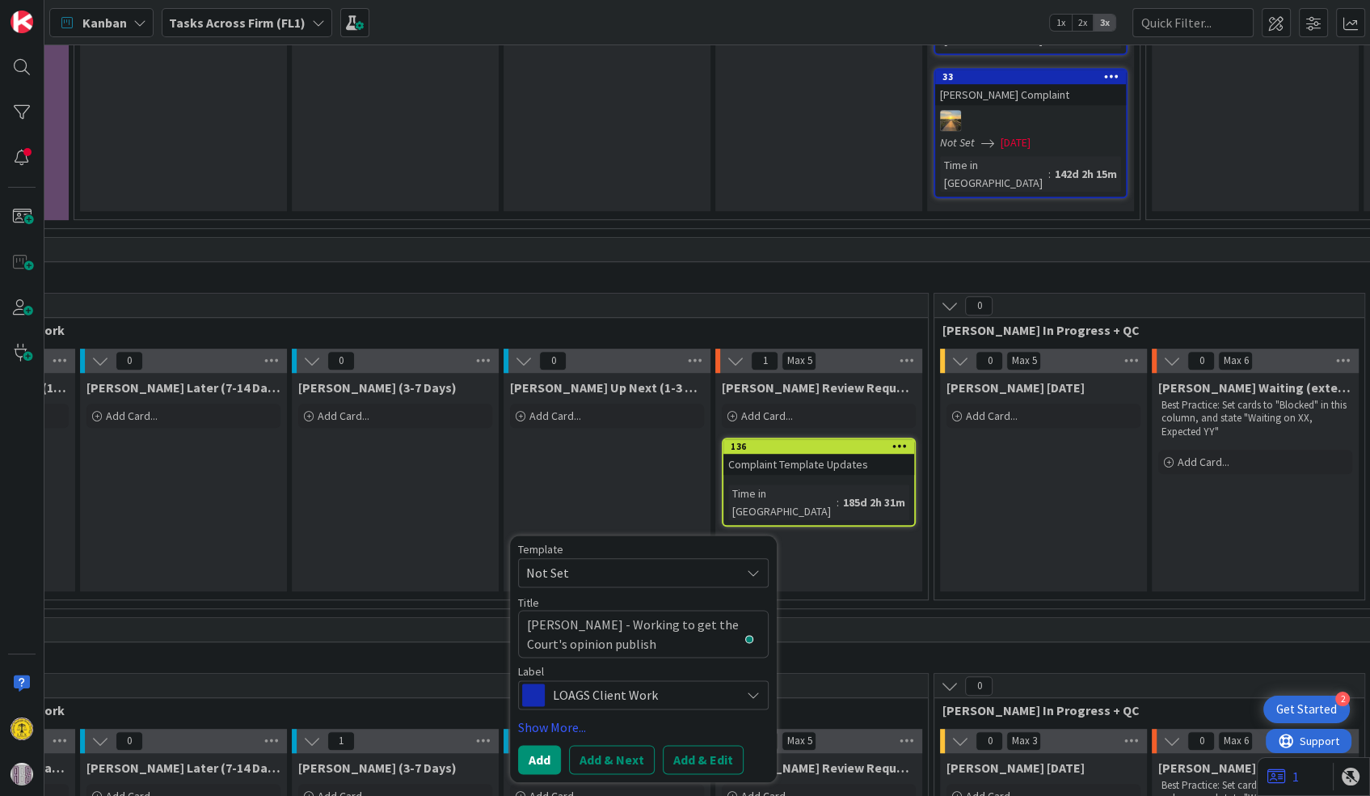
type textarea "[PERSON_NAME] - Working to get the Court's opinion publishe"
type textarea "x"
type textarea "[PERSON_NAME] - Working to get the Court's opinion published"
click at [533, 745] on button "Add" at bounding box center [539, 759] width 43 height 29
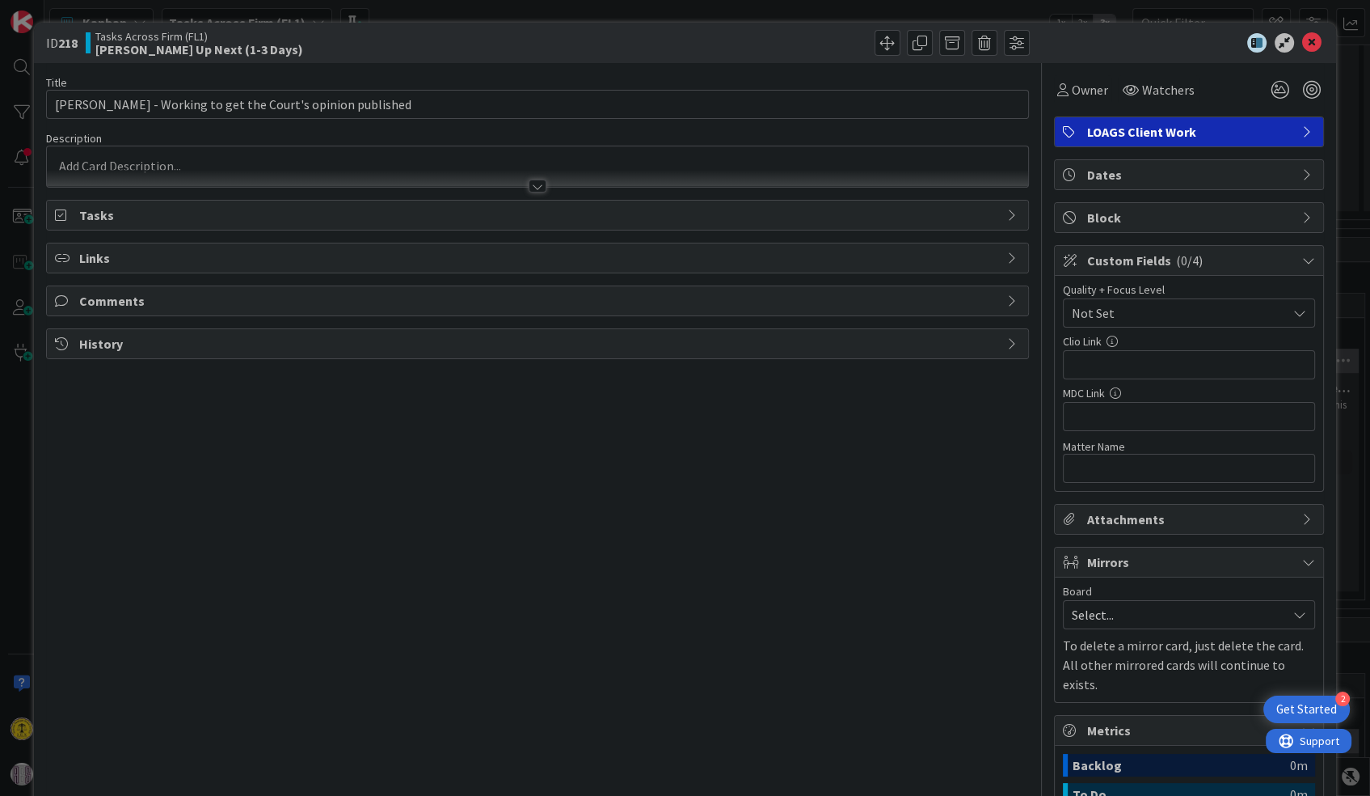
click at [1284, 127] on div "LOAGS Client Work" at bounding box center [1189, 131] width 268 height 29
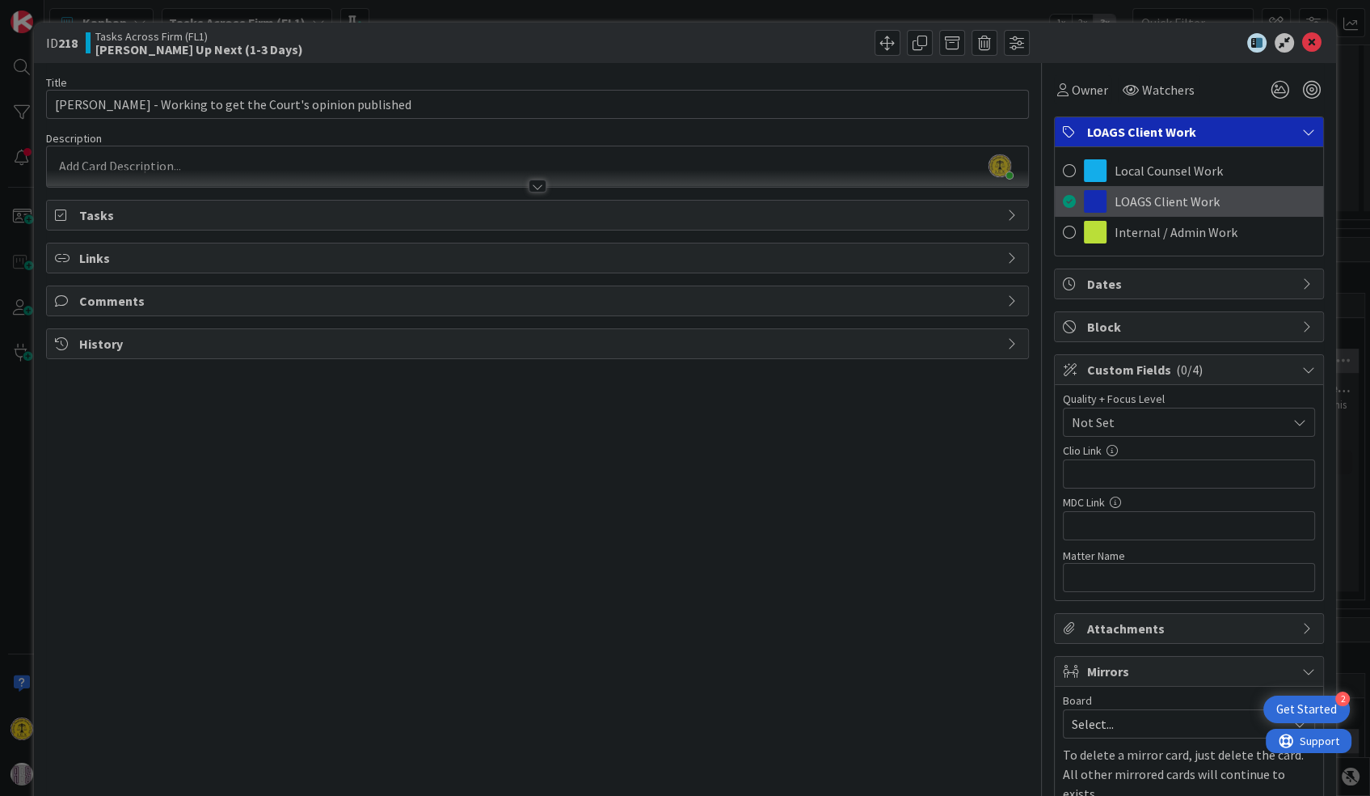
click at [1063, 195] on span at bounding box center [1069, 201] width 13 height 24
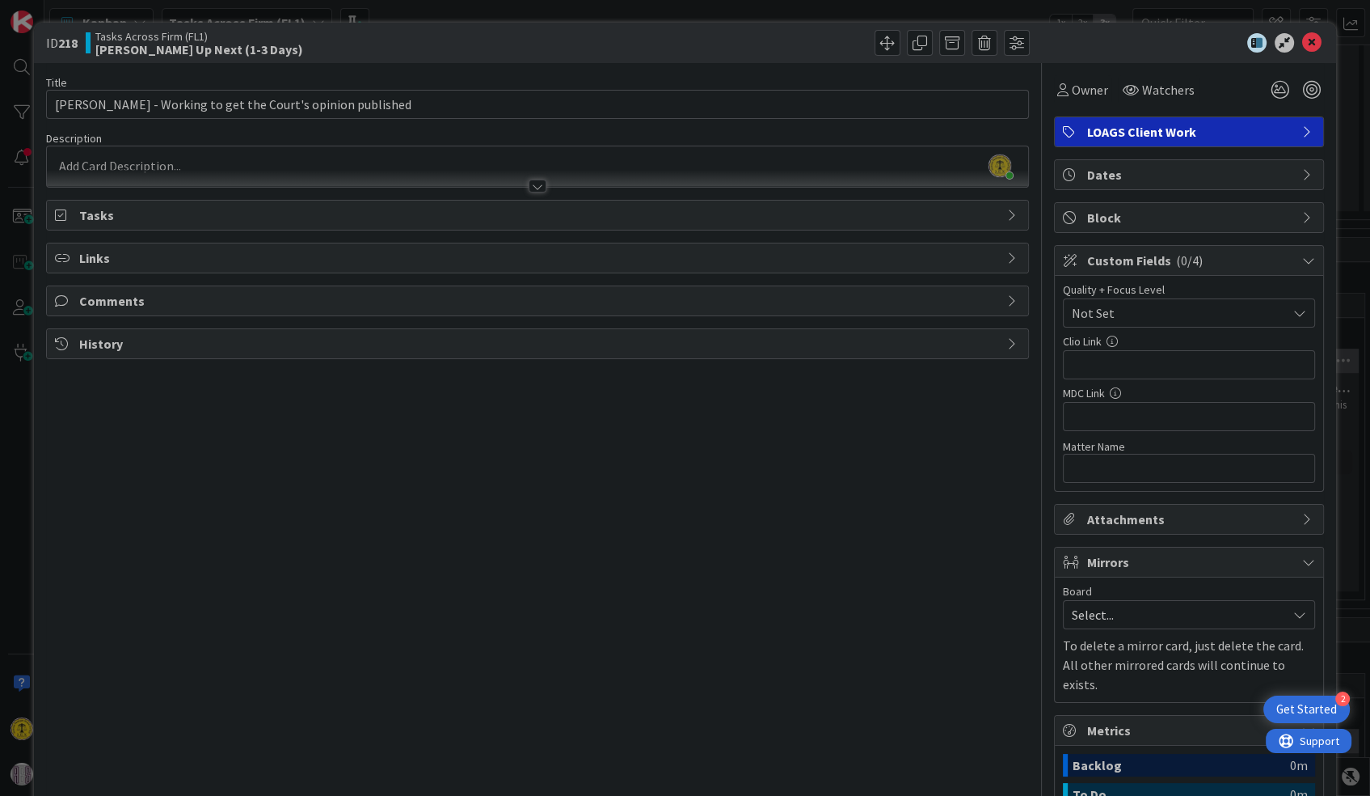
click at [1302, 126] on icon at bounding box center [1308, 131] width 13 height 13
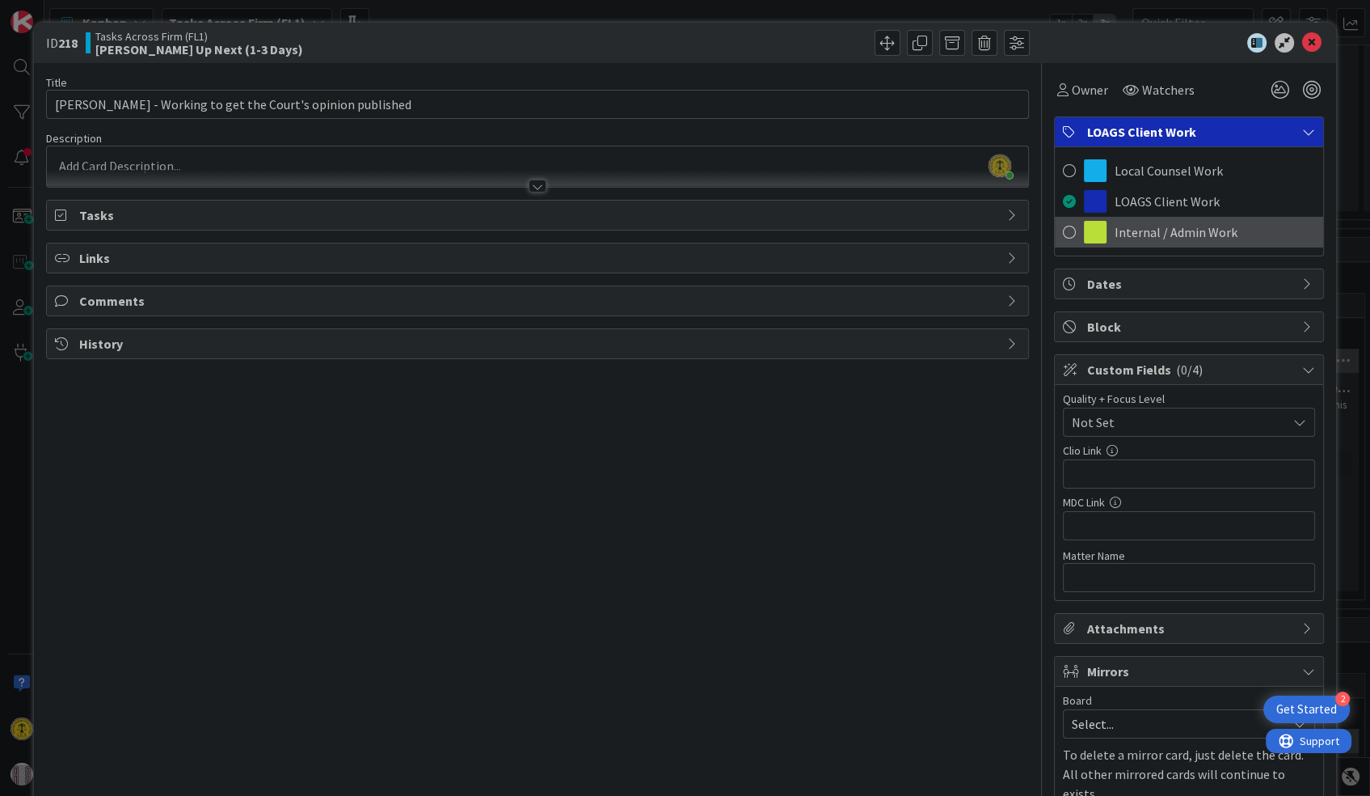
click at [1063, 227] on span at bounding box center [1069, 232] width 13 height 24
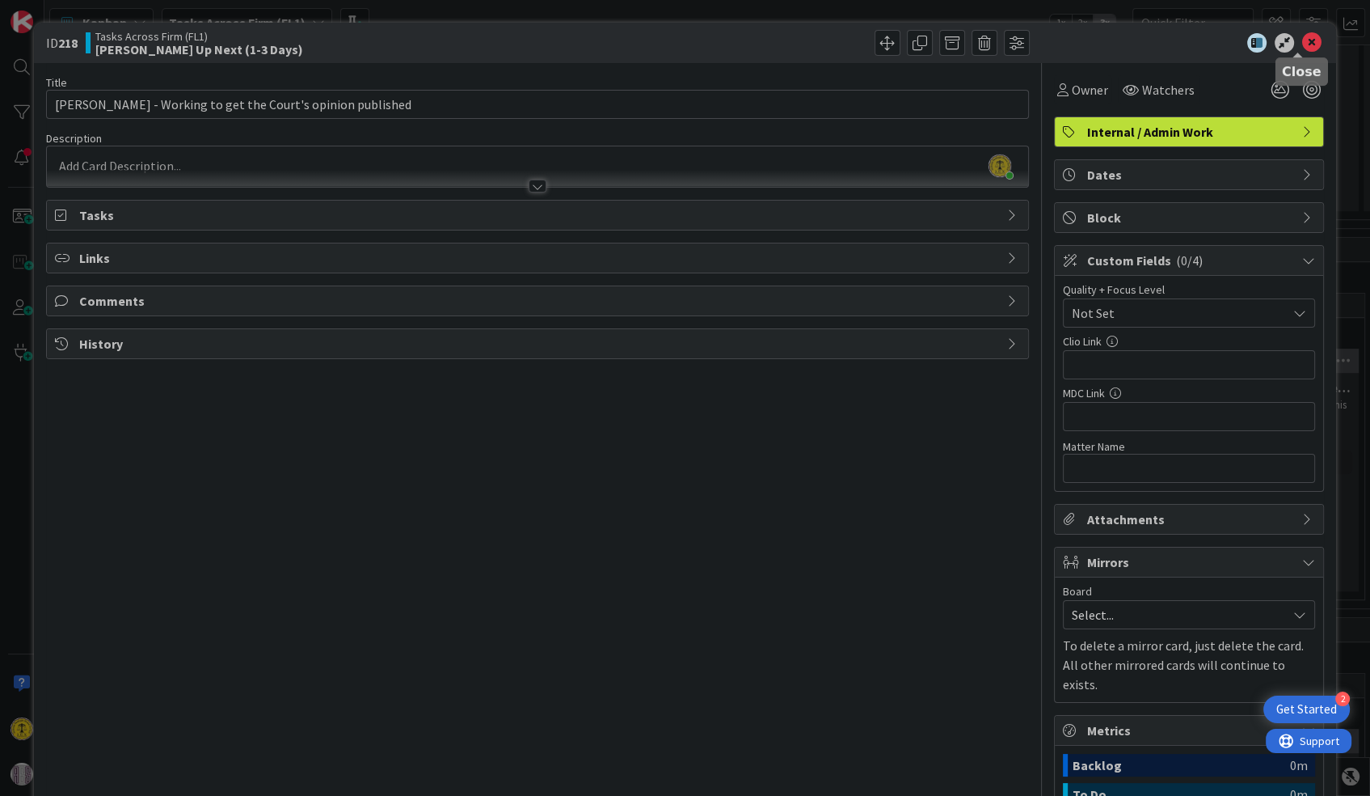
click at [1302, 41] on icon at bounding box center [1311, 42] width 19 height 19
